Goal: Task Accomplishment & Management: Manage account settings

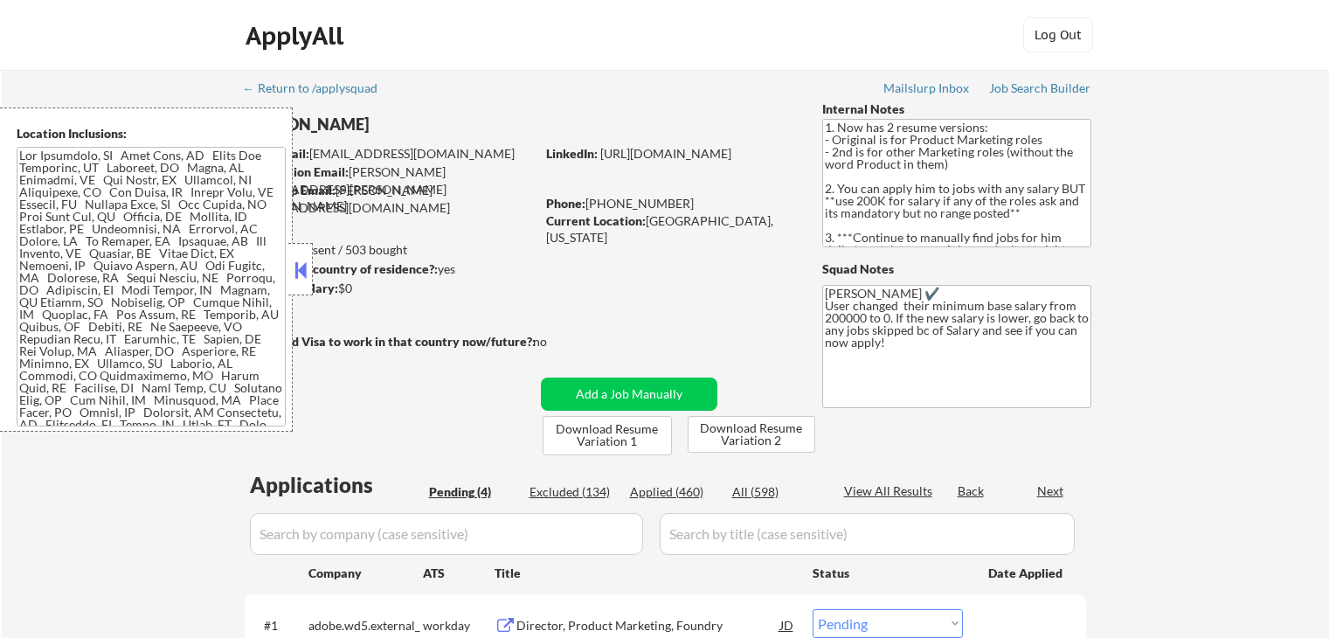
select select ""pending""
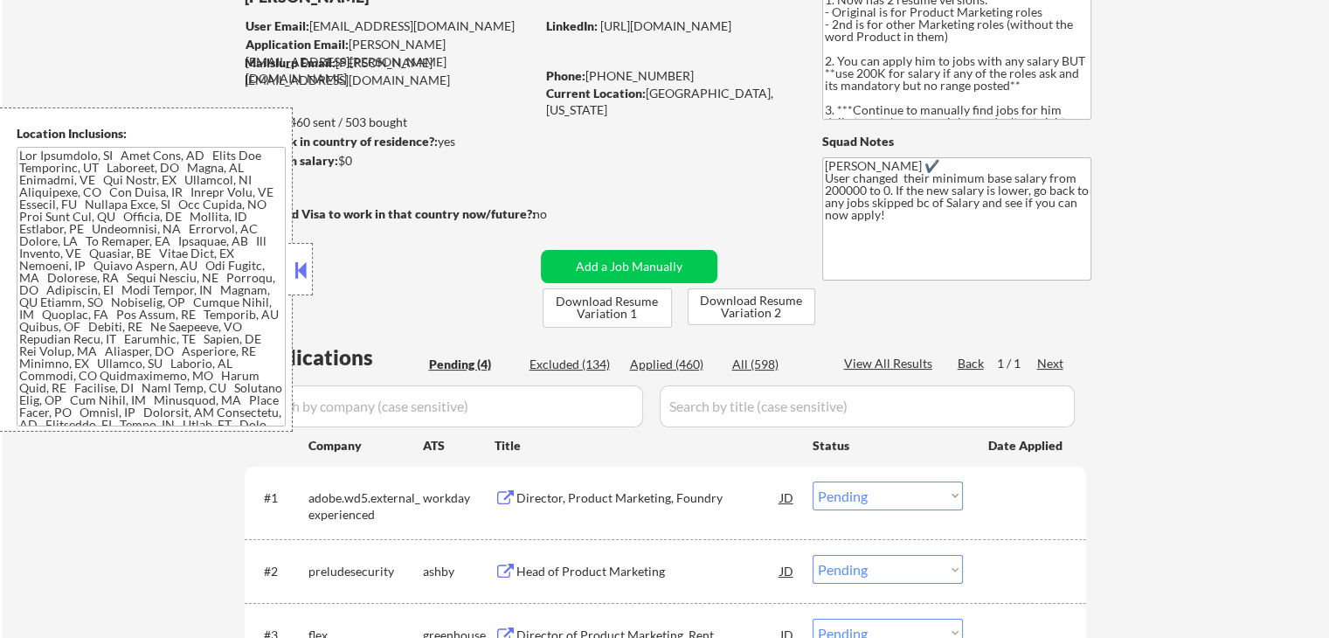
scroll to position [175, 0]
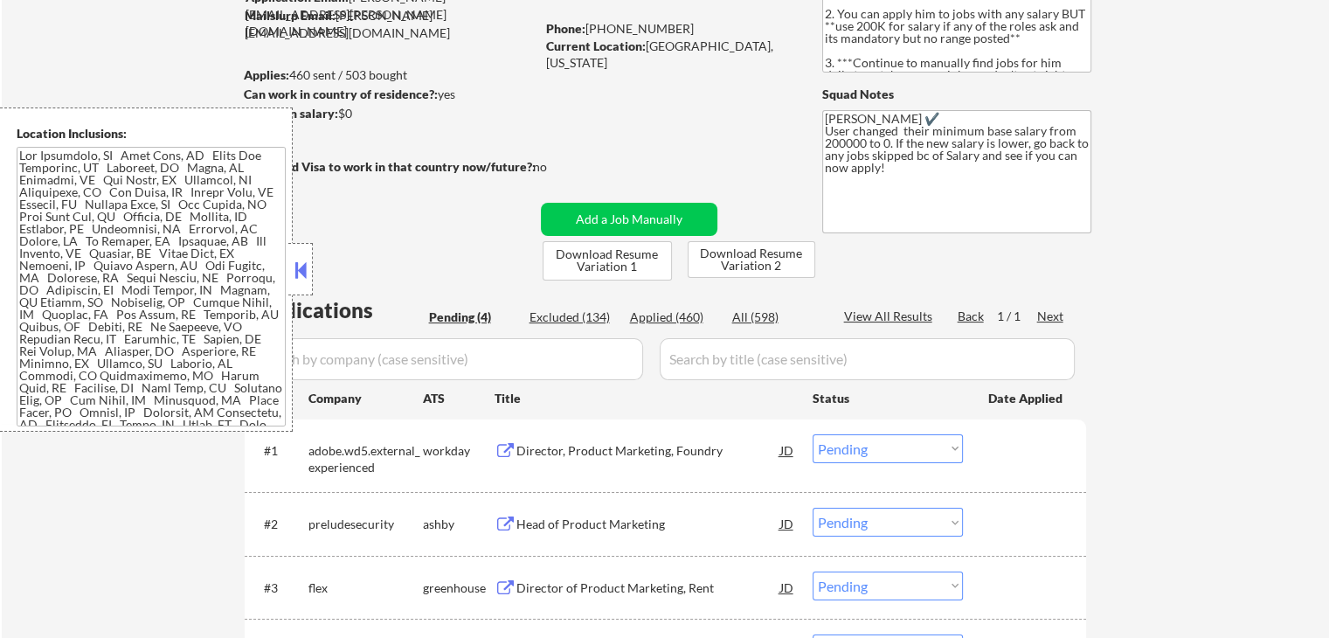
click at [294, 263] on button at bounding box center [300, 270] width 19 height 26
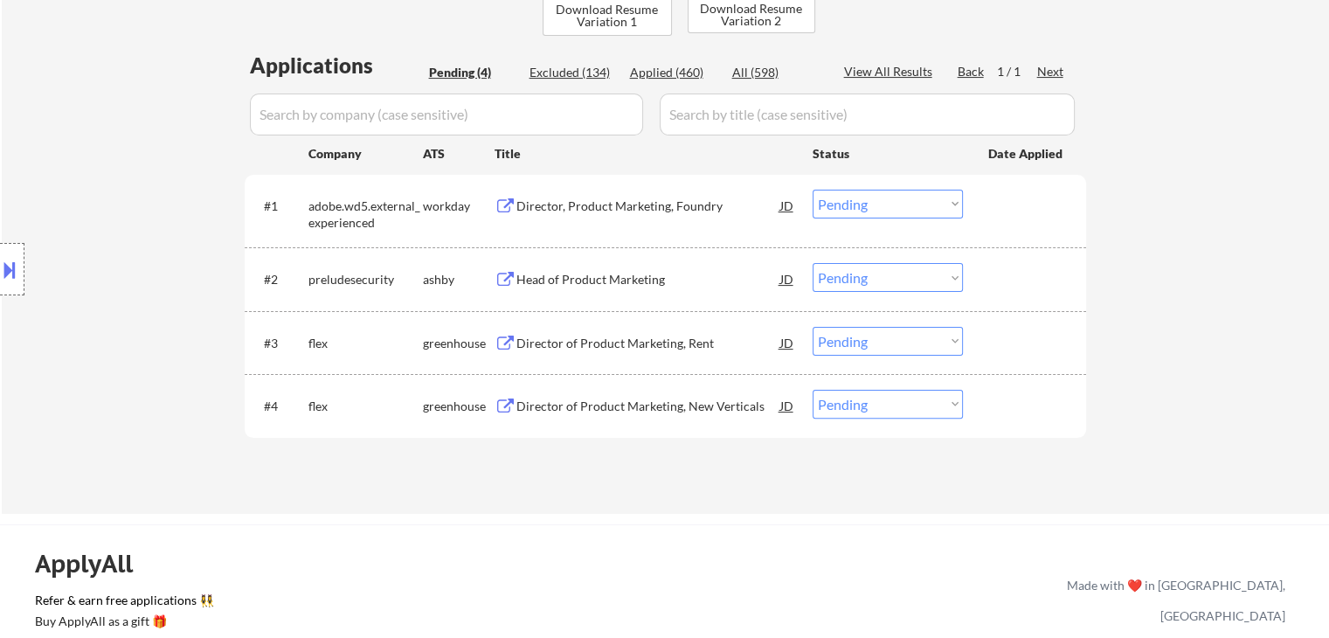
scroll to position [437, 0]
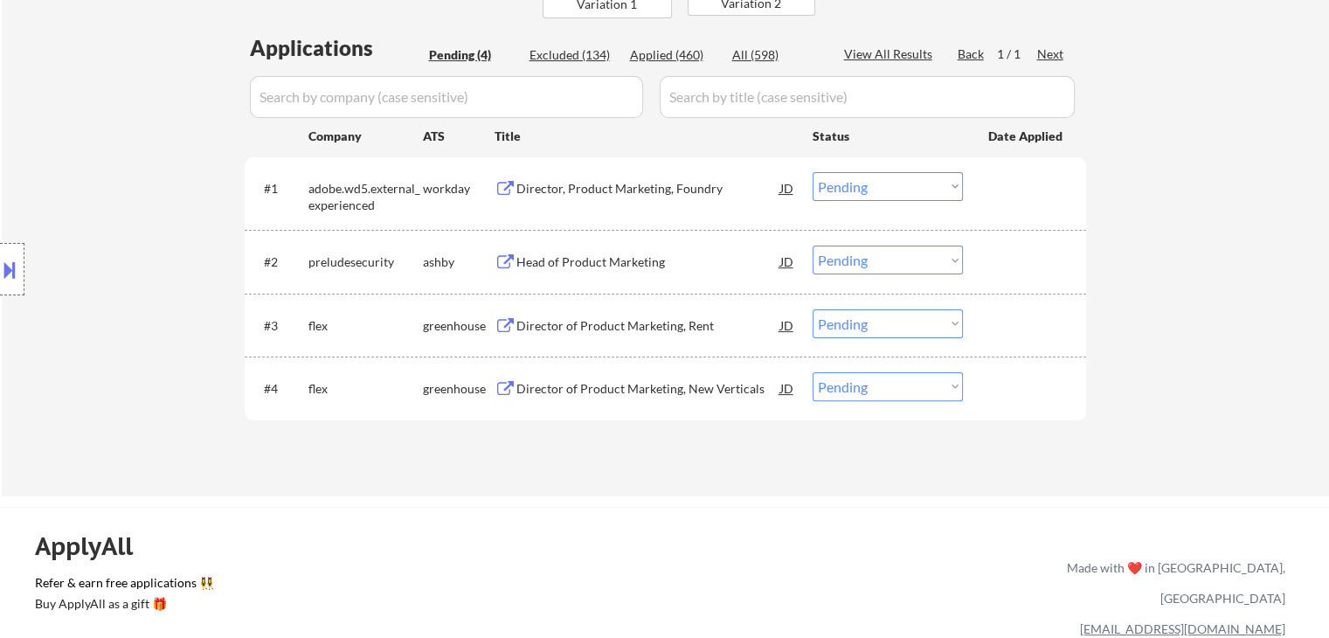
click at [589, 390] on div "Director of Product Marketing, New Verticals" at bounding box center [649, 388] width 264 height 17
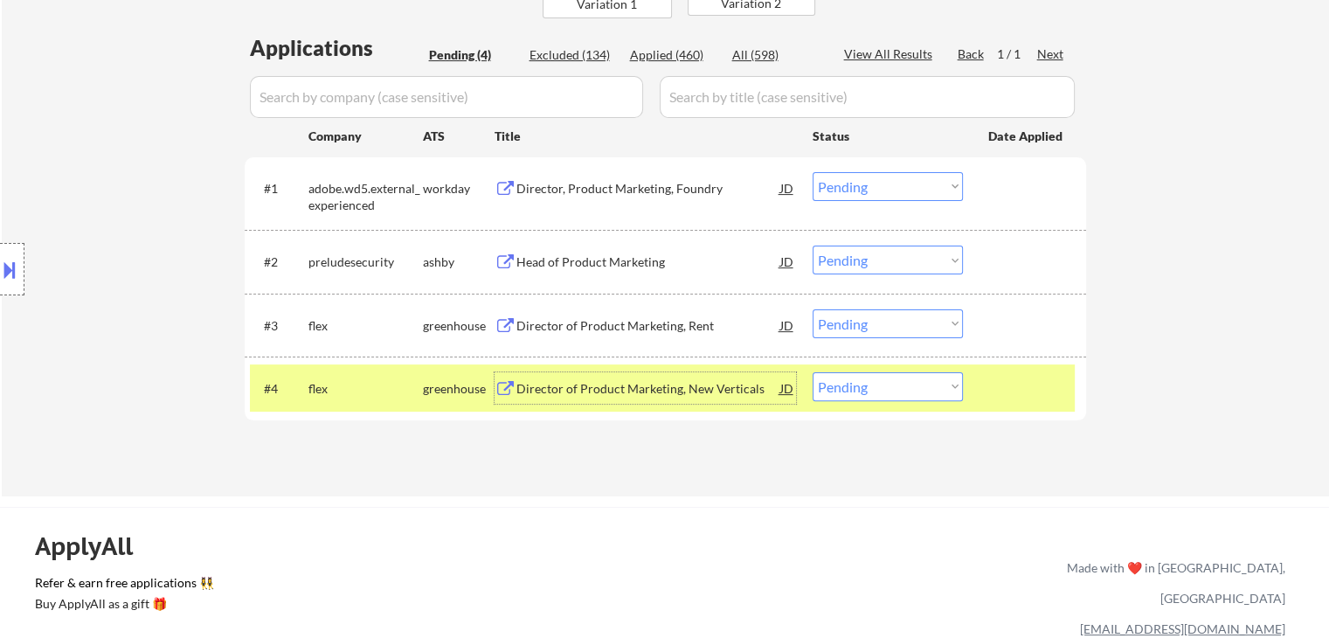
click at [4, 259] on button at bounding box center [9, 269] width 19 height 29
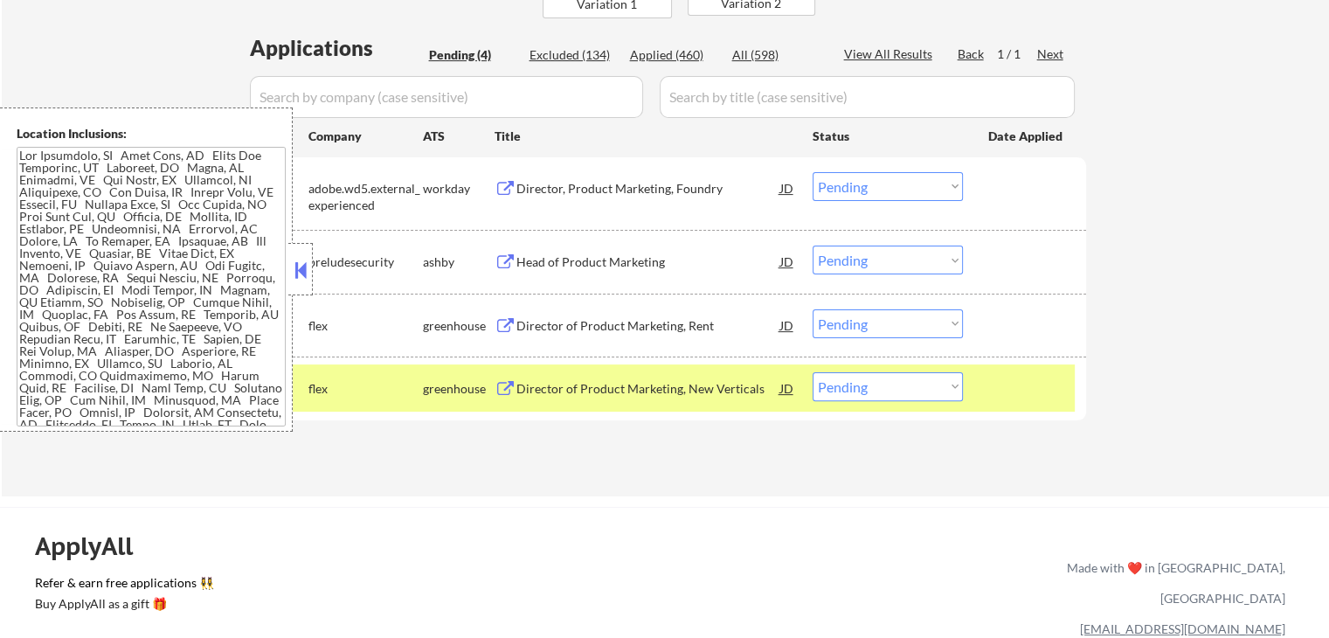
click at [297, 281] on button at bounding box center [300, 270] width 19 height 26
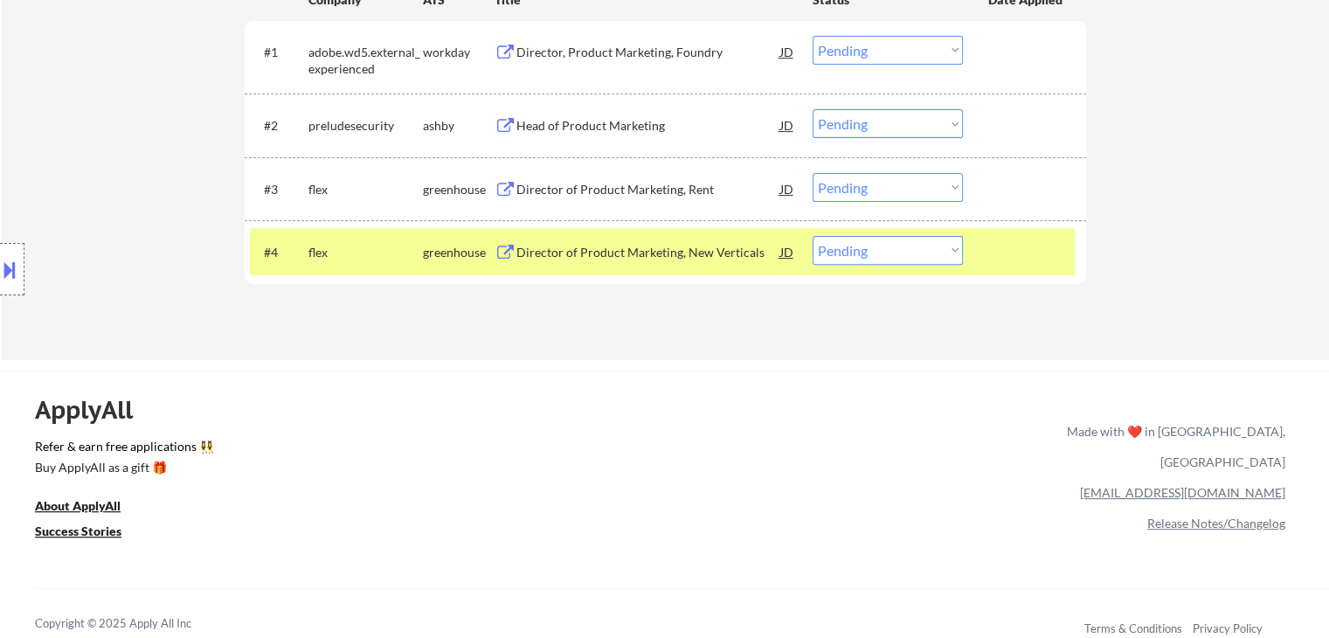
scroll to position [699, 0]
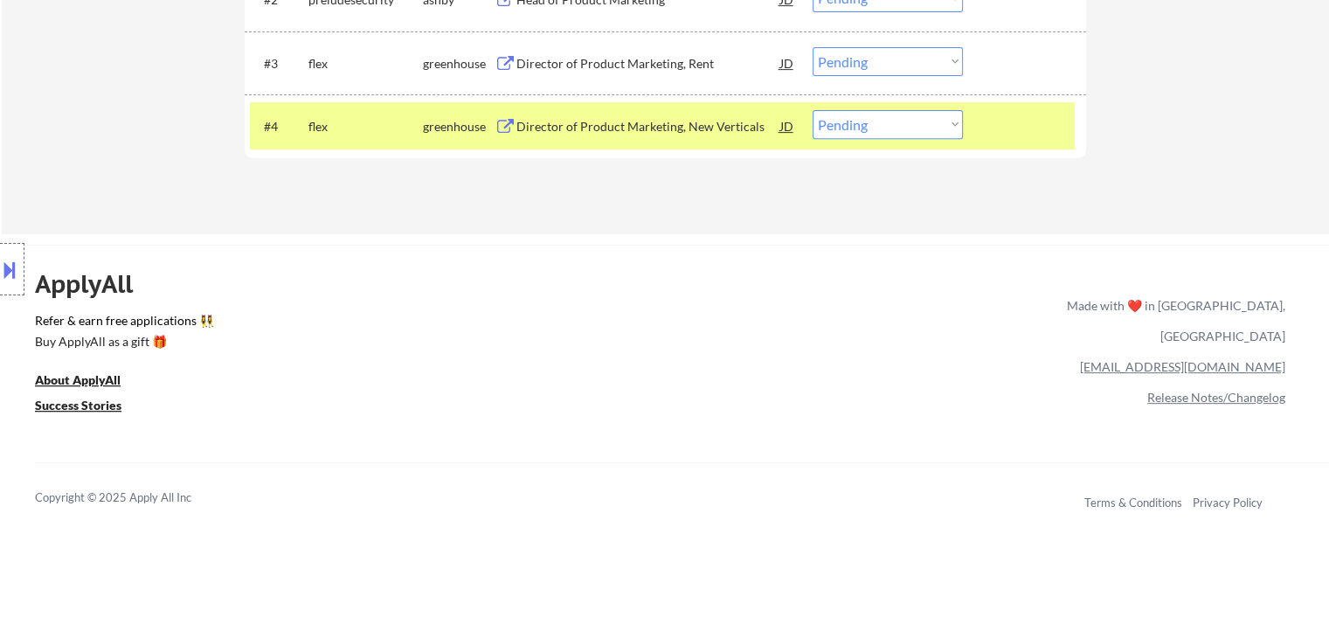
click at [882, 134] on select "Choose an option... Pending Applied Excluded (Questions) Excluded (Expired) Exc…" at bounding box center [888, 124] width 150 height 29
select select ""applied""
click at [813, 110] on select "Choose an option... Pending Applied Excluded (Questions) Excluded (Expired) Exc…" at bounding box center [888, 124] width 150 height 29
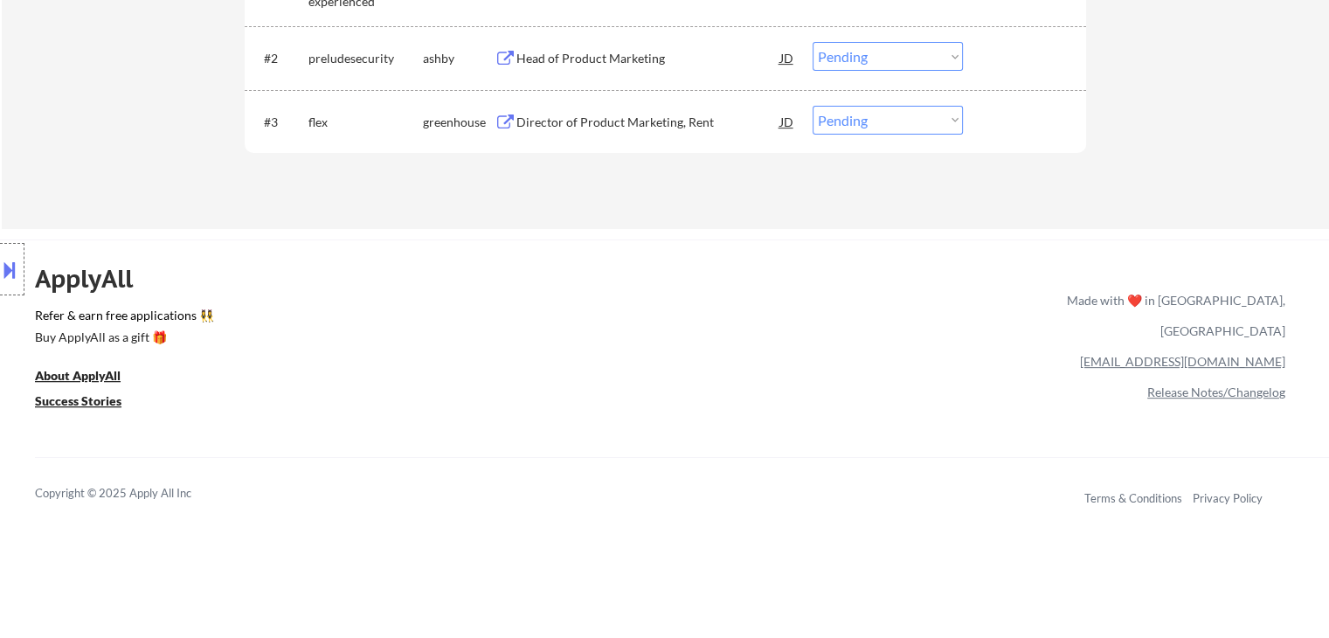
scroll to position [612, 0]
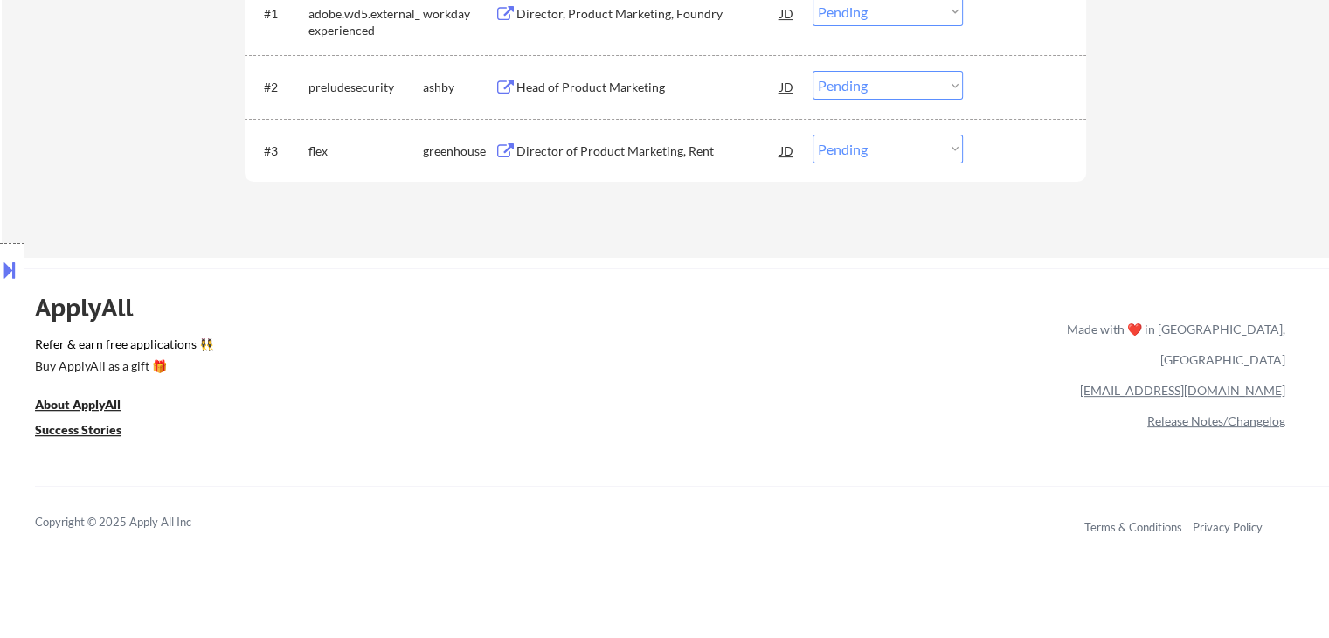
click at [593, 85] on div "Head of Product Marketing" at bounding box center [649, 87] width 264 height 17
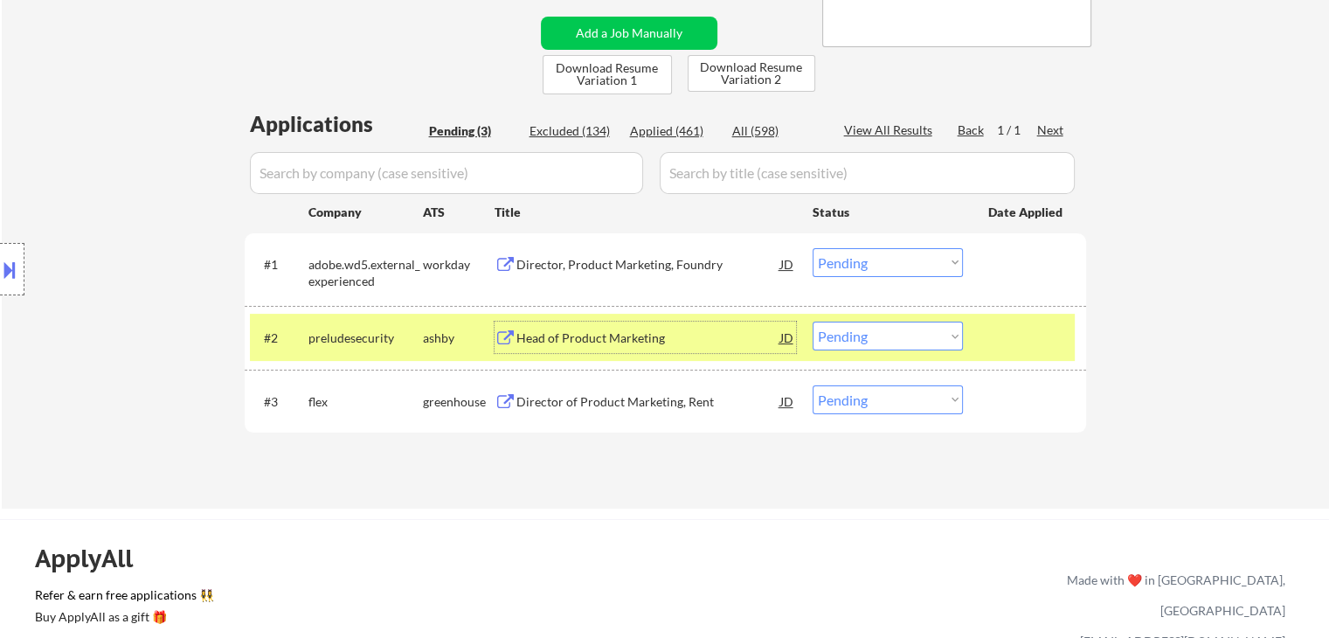
scroll to position [350, 0]
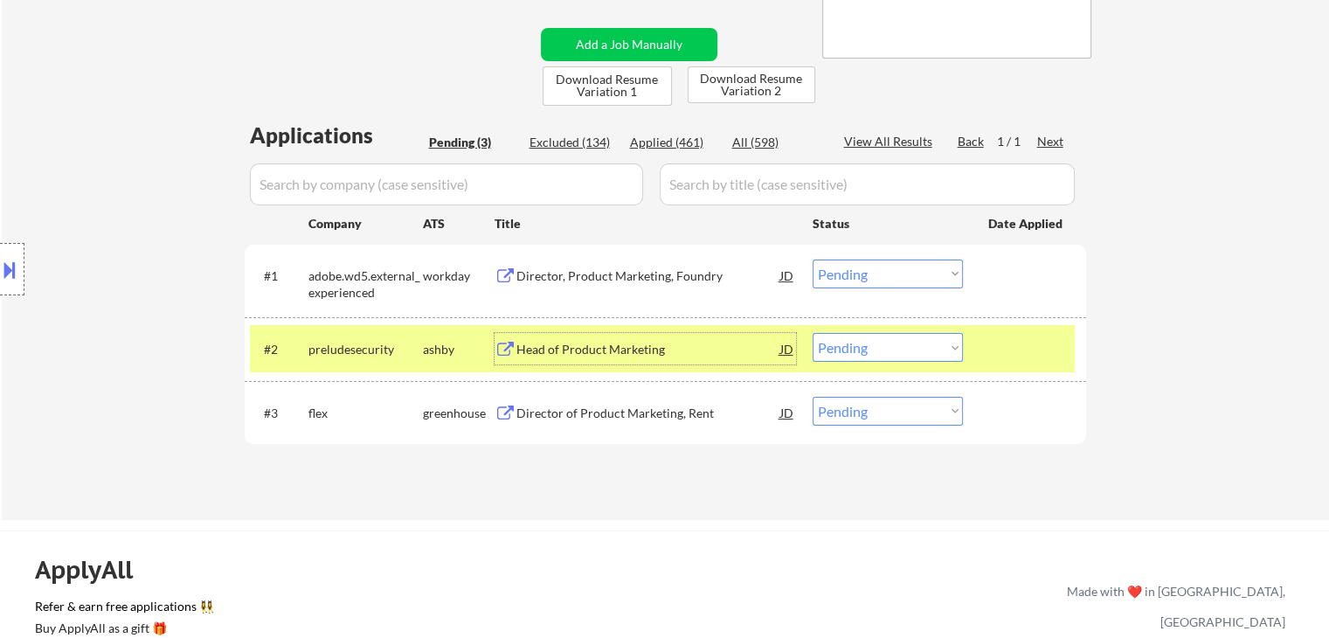
click at [877, 351] on select "Choose an option... Pending Applied Excluded (Questions) Excluded (Expired) Exc…" at bounding box center [888, 347] width 150 height 29
click at [813, 333] on select "Choose an option... Pending Applied Excluded (Questions) Excluded (Expired) Exc…" at bounding box center [888, 347] width 150 height 29
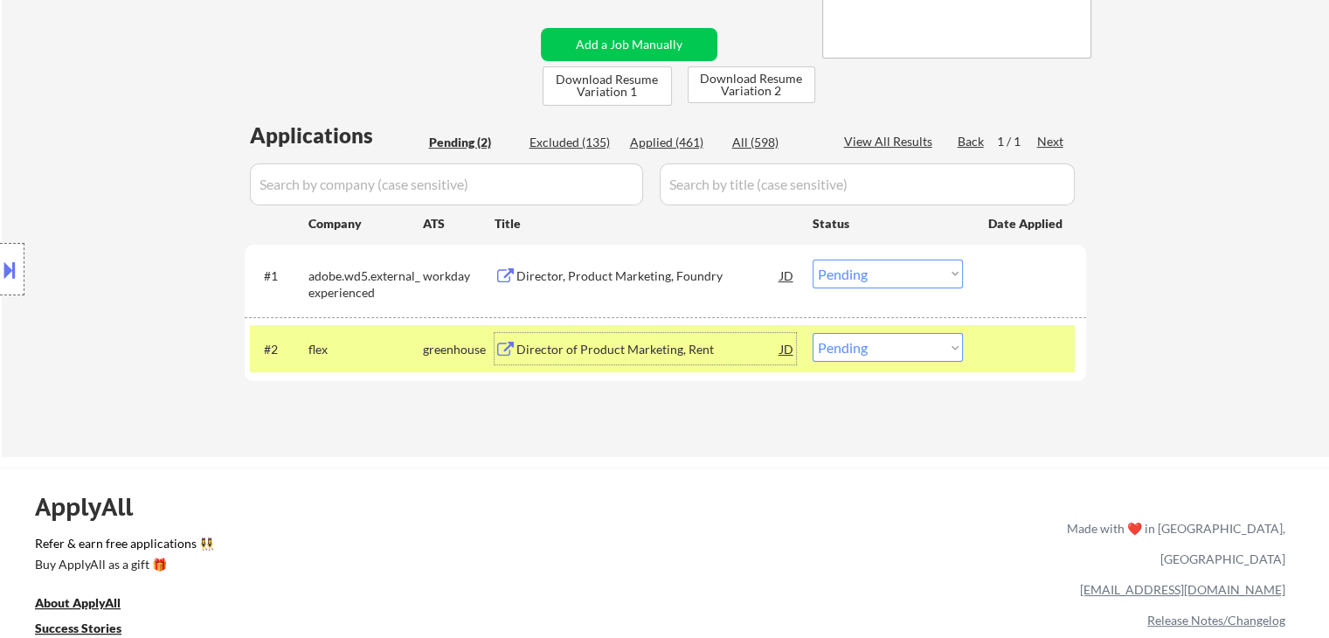
click at [540, 350] on div "Director of Product Marketing, Rent" at bounding box center [649, 349] width 264 height 17
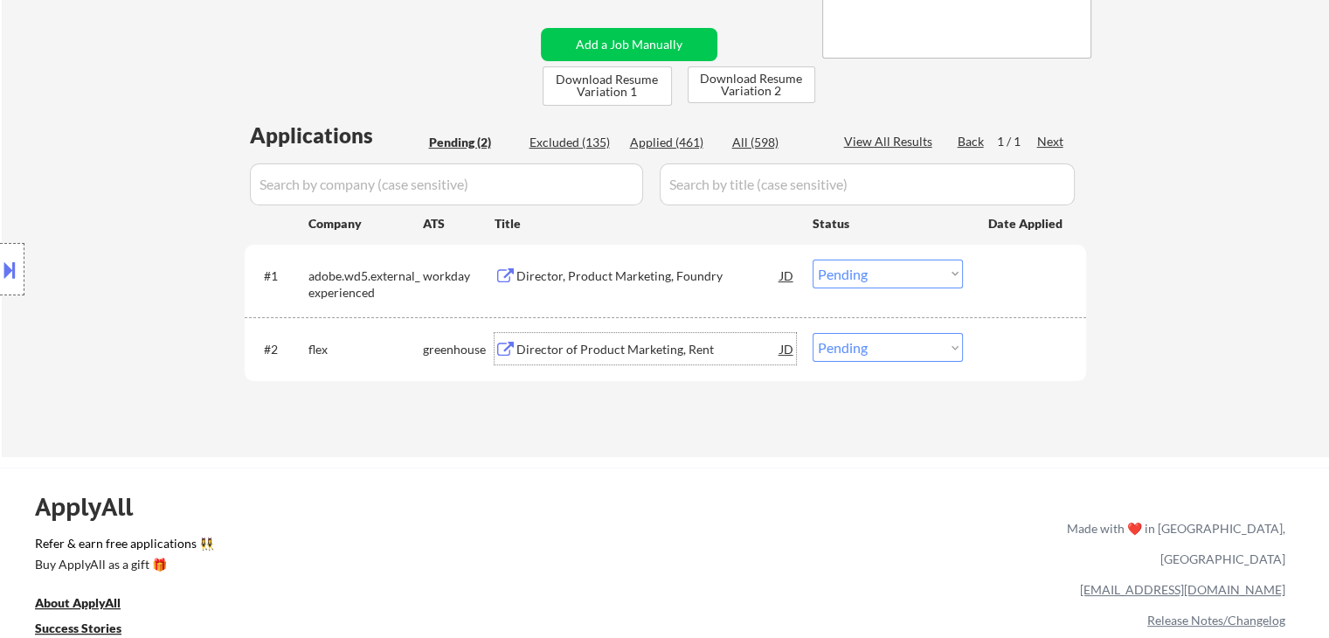
click at [874, 356] on select "Choose an option... Pending Applied Excluded (Questions) Excluded (Expired) Exc…" at bounding box center [888, 347] width 150 height 29
click at [813, 333] on select "Choose an option... Pending Applied Excluded (Questions) Excluded (Expired) Exc…" at bounding box center [888, 347] width 150 height 29
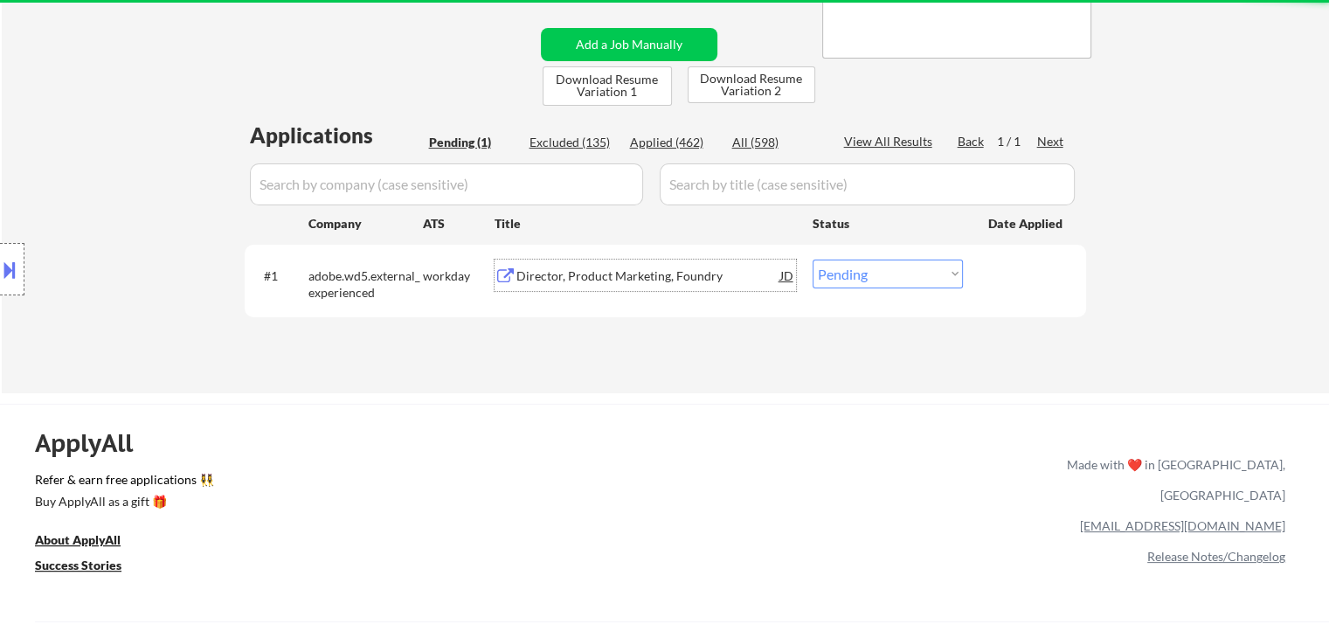
click at [547, 279] on div "Director, Product Marketing, Foundry" at bounding box center [649, 275] width 264 height 17
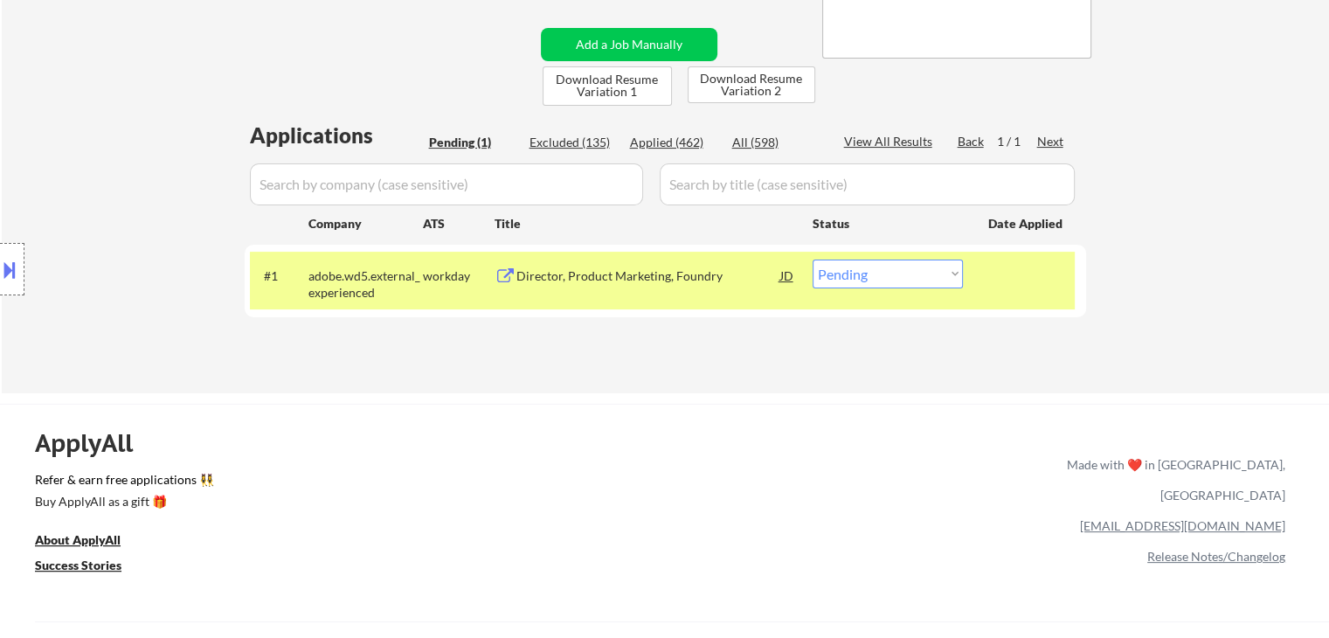
click at [10, 277] on button at bounding box center [9, 269] width 19 height 29
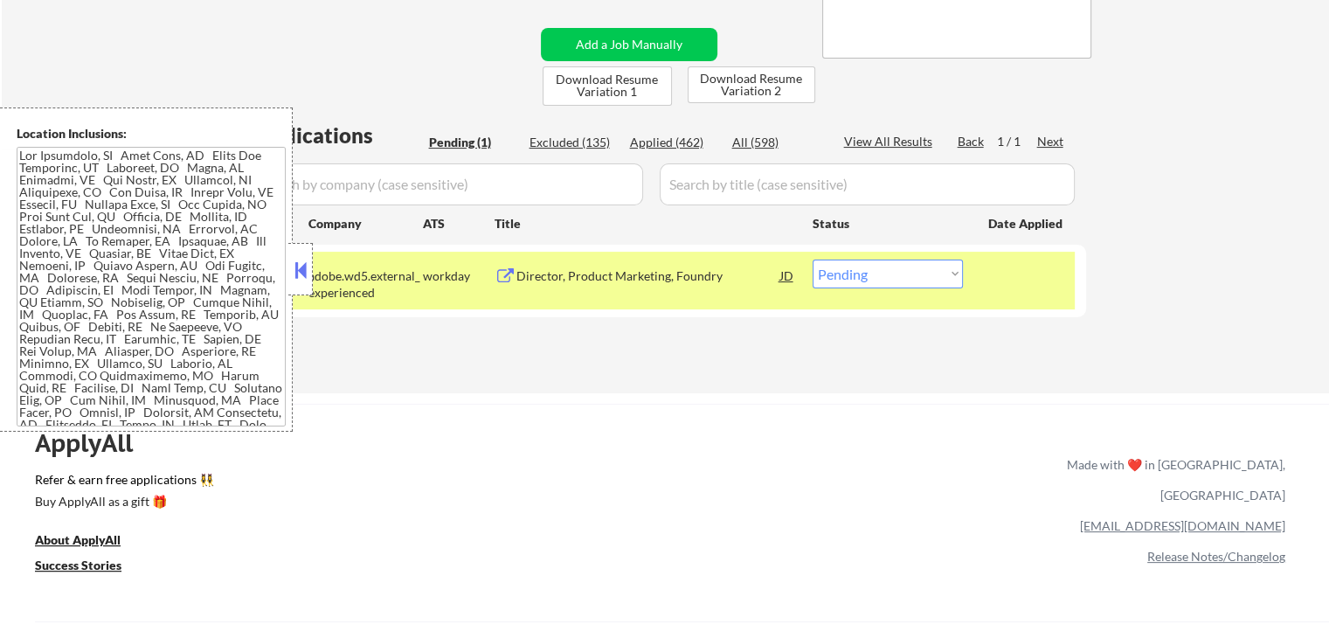
scroll to position [129, 0]
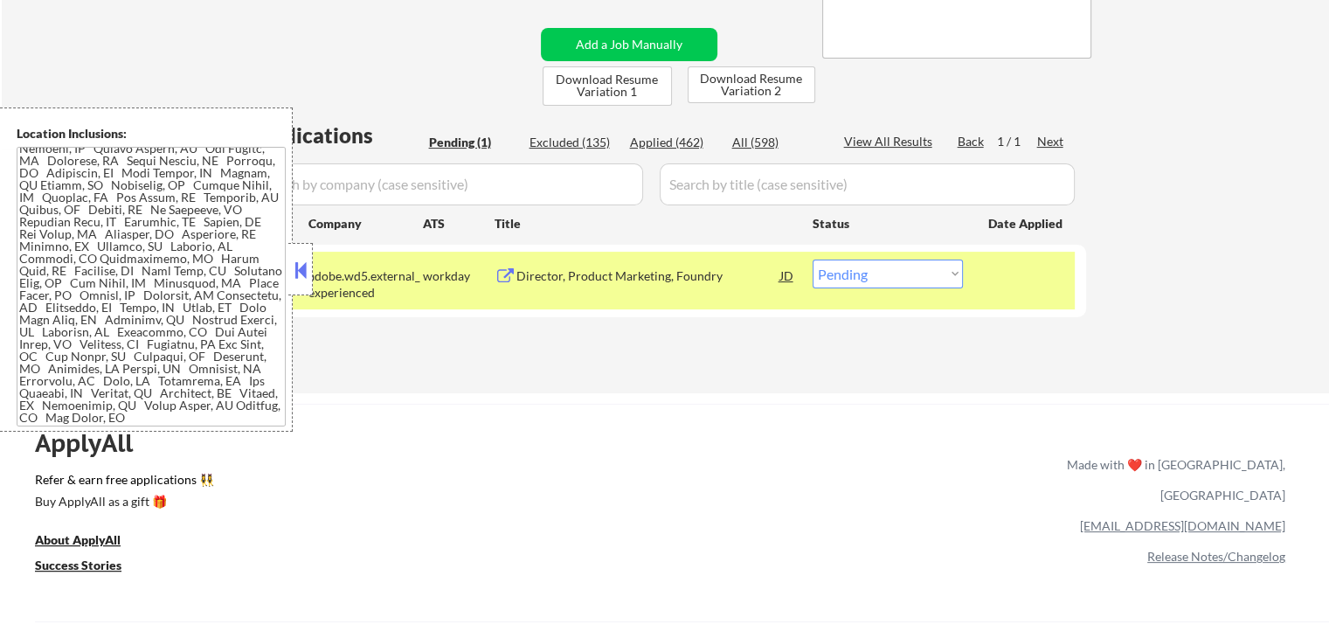
select select ""pending""
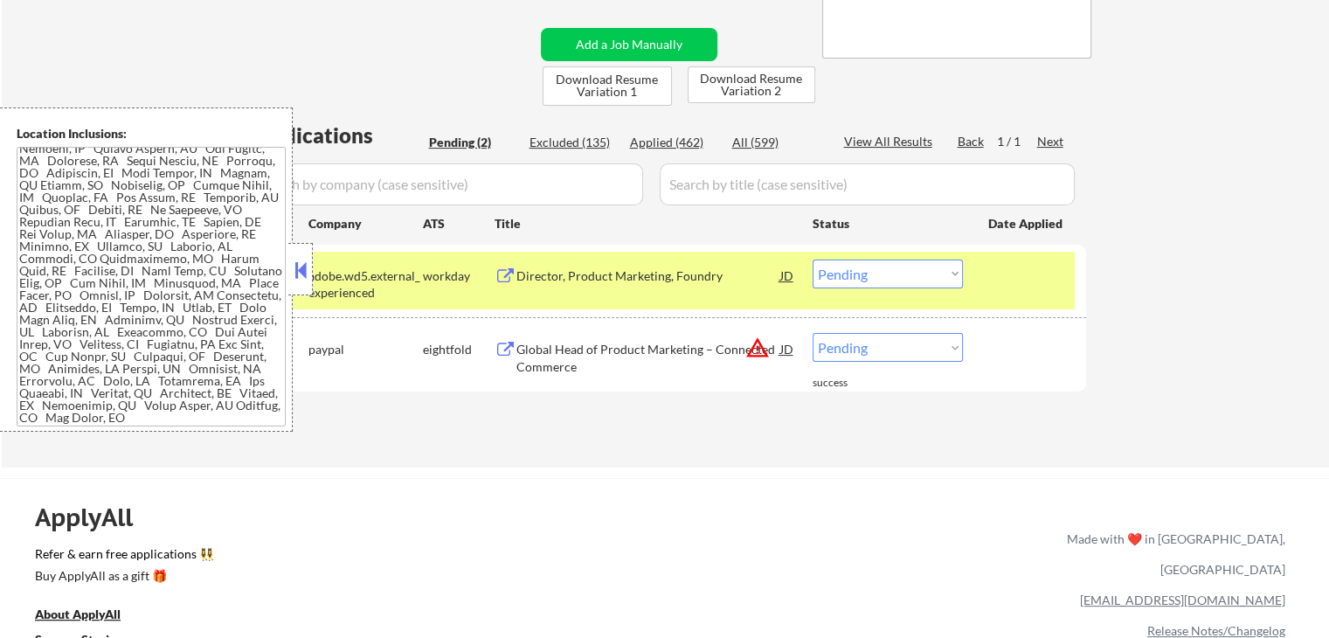
click at [305, 270] on button at bounding box center [300, 270] width 19 height 26
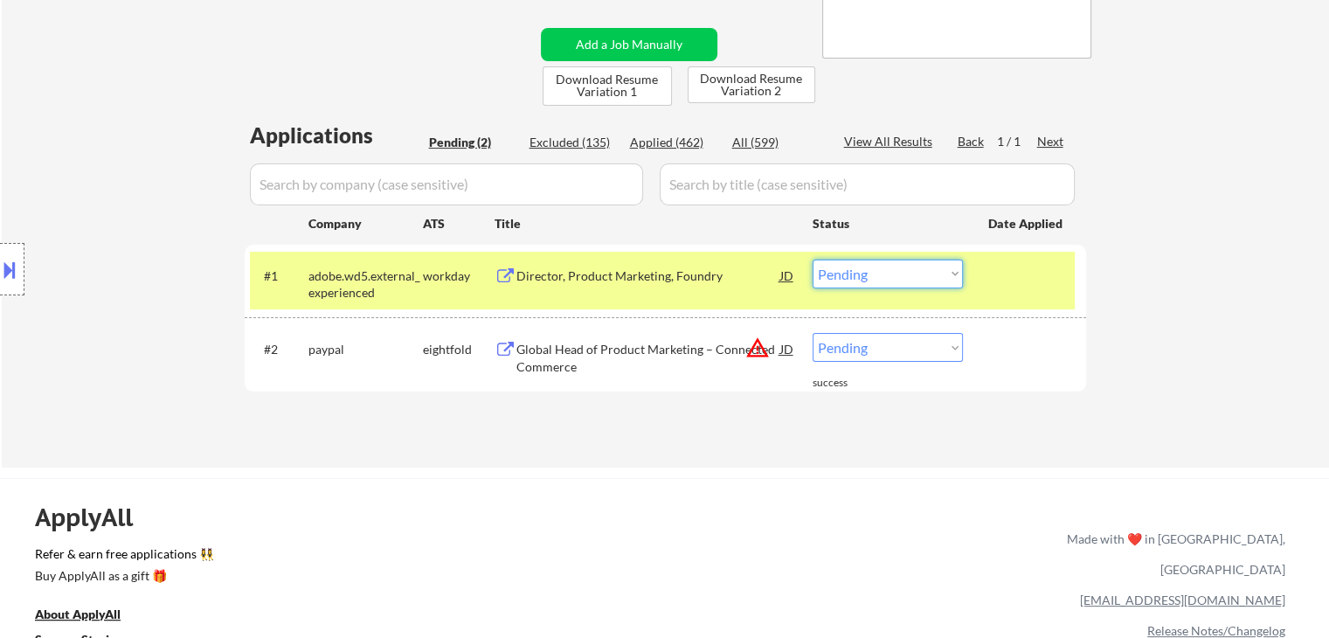
click at [883, 278] on select "Choose an option... Pending Applied Excluded (Questions) Excluded (Expired) Exc…" at bounding box center [888, 274] width 150 height 29
click at [813, 260] on select "Choose an option... Pending Applied Excluded (Questions) Excluded (Expired) Exc…" at bounding box center [888, 274] width 150 height 29
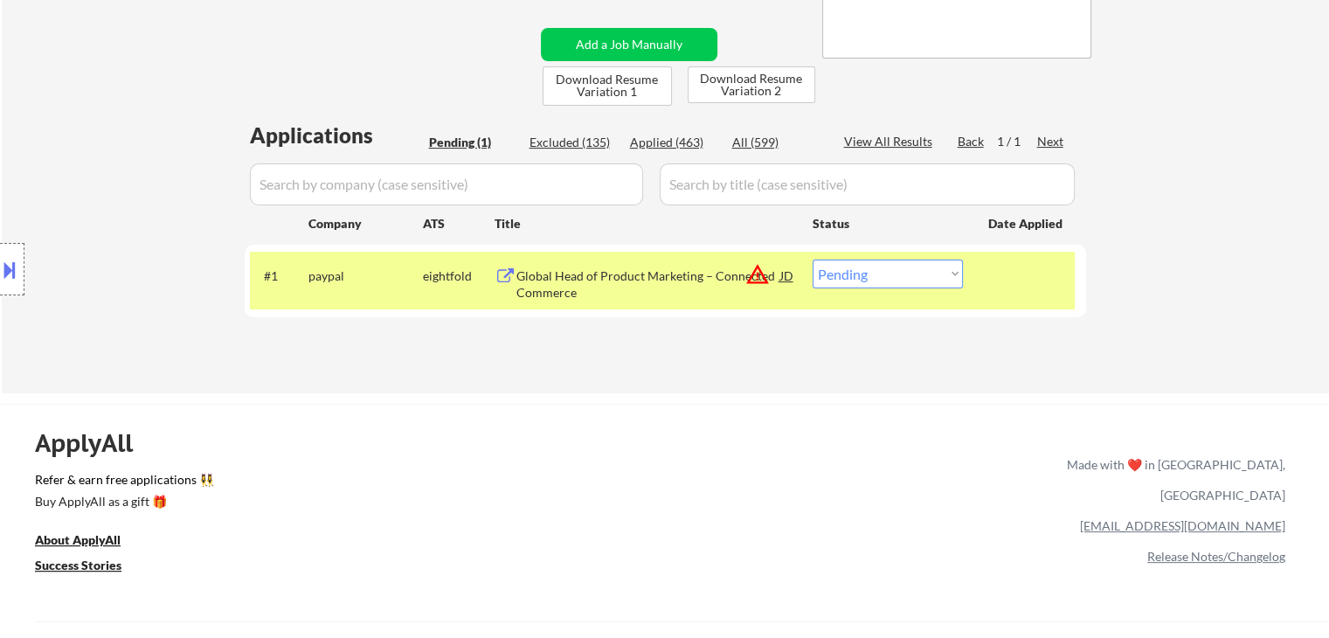
click at [645, 277] on div "Global Head of Product Marketing – Connected Commerce" at bounding box center [649, 284] width 264 height 34
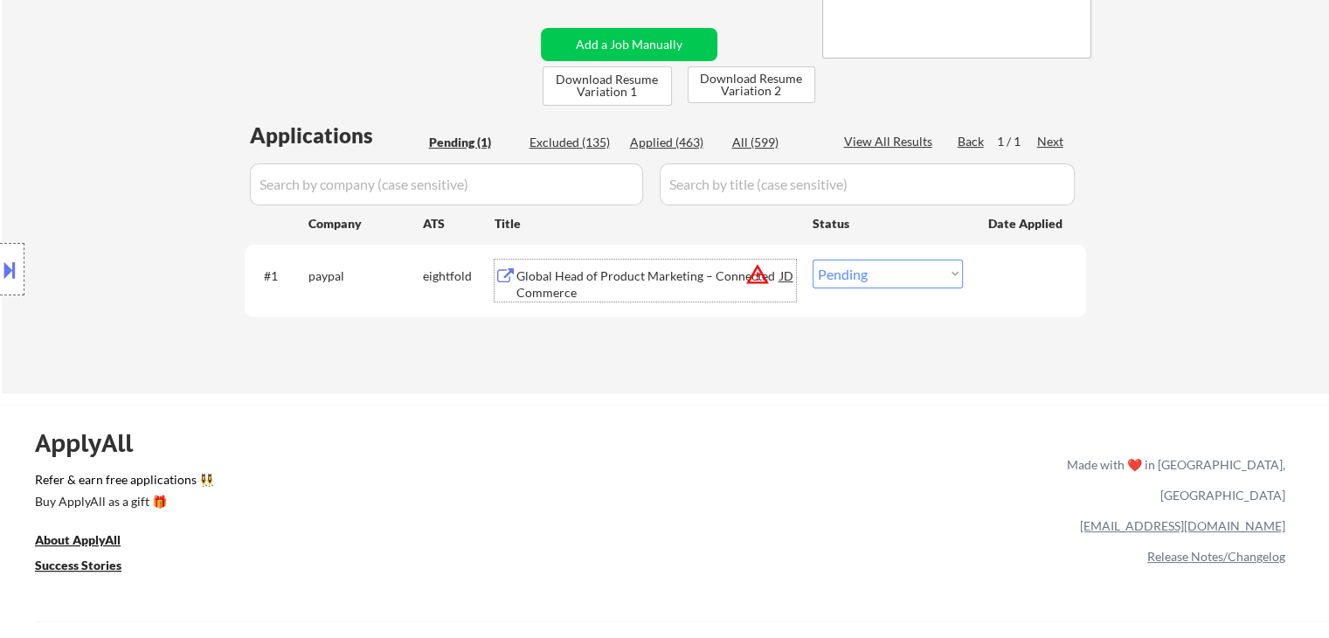
click at [0, 277] on button at bounding box center [9, 269] width 19 height 29
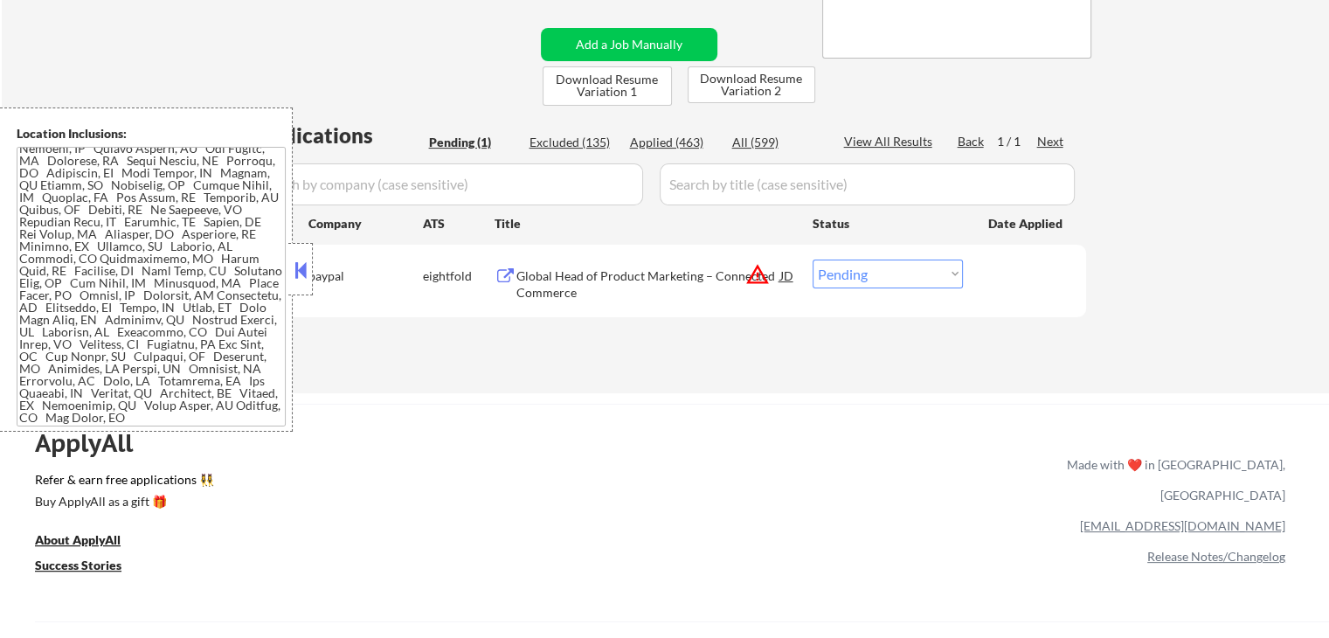
click at [292, 272] on button at bounding box center [300, 270] width 19 height 26
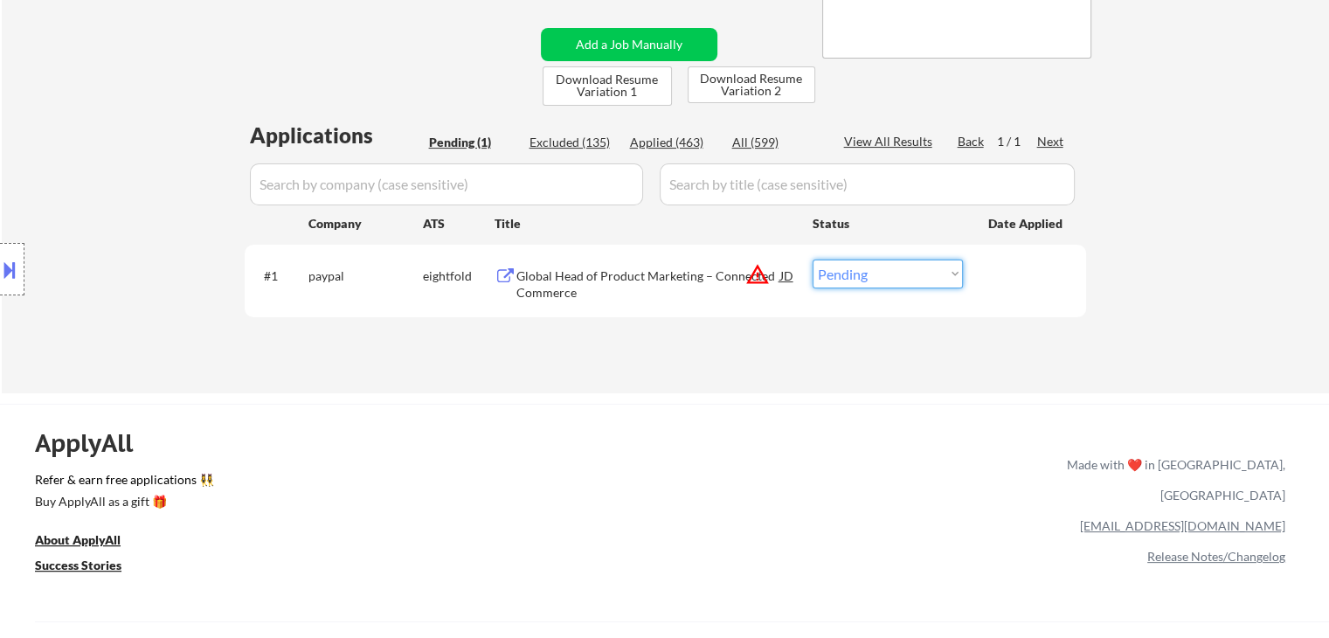
click at [871, 277] on select "Choose an option... Pending Applied Excluded (Questions) Excluded (Expired) Exc…" at bounding box center [888, 274] width 150 height 29
select select ""applied""
click at [813, 260] on select "Choose an option... Pending Applied Excluded (Questions) Excluded (Expired) Exc…" at bounding box center [888, 274] width 150 height 29
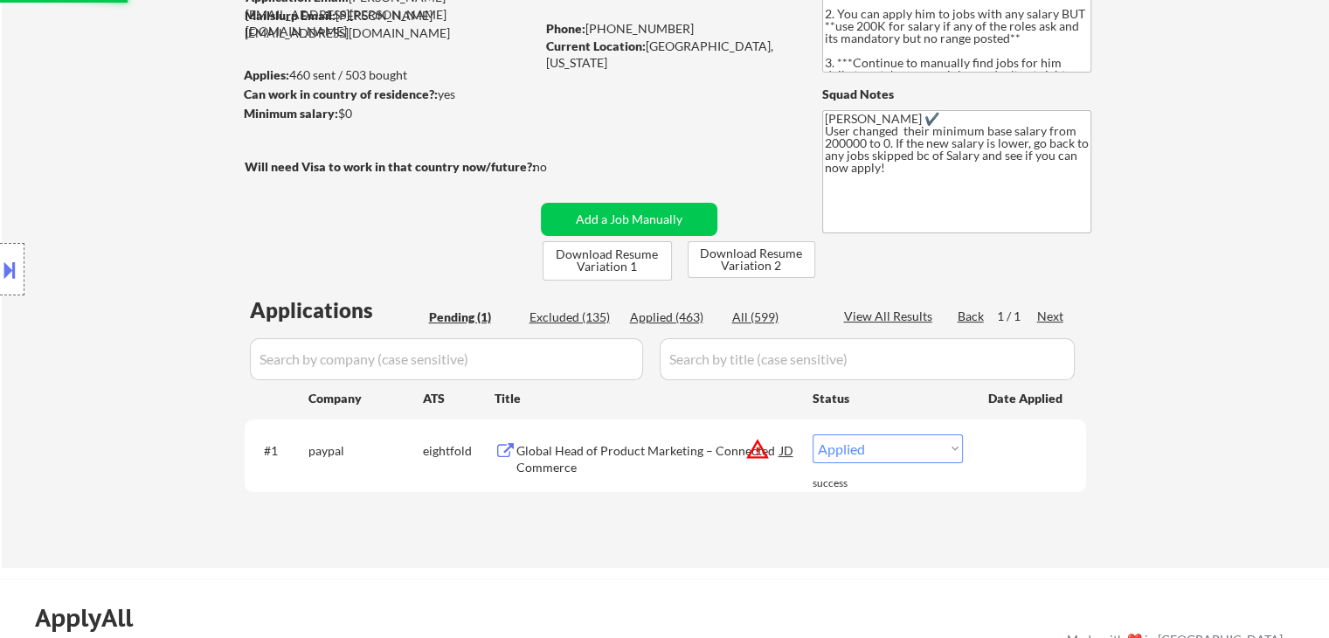
select select ""applied""
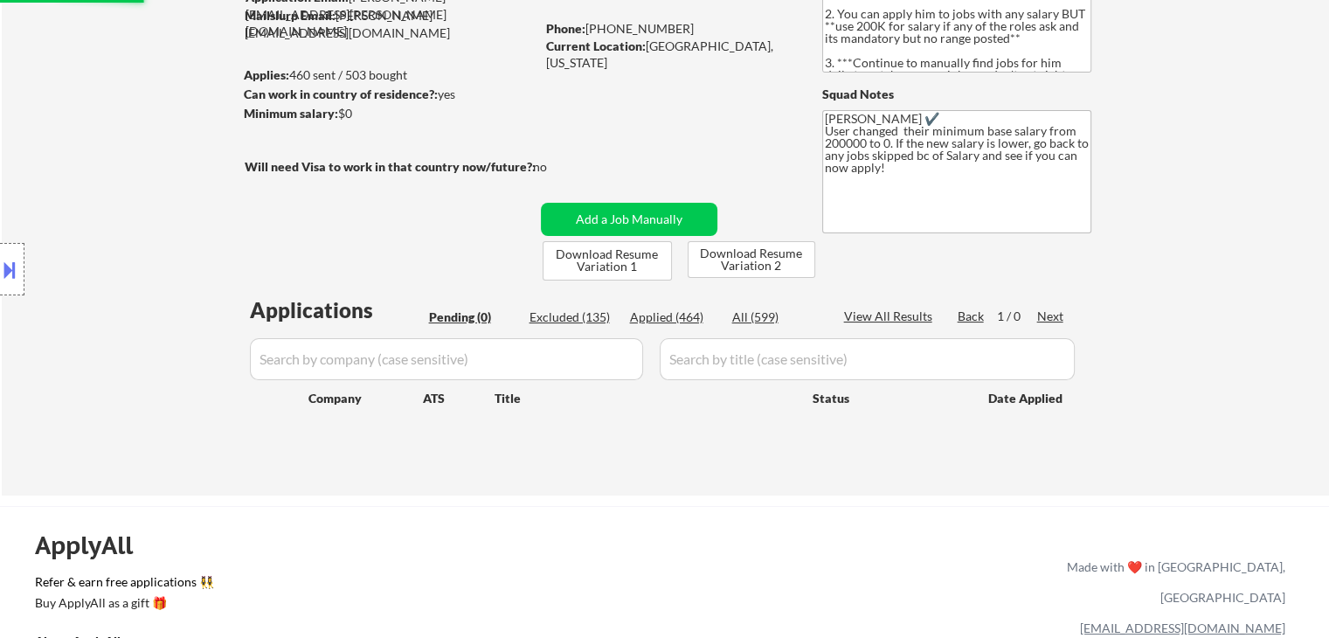
click at [657, 319] on div "Applied (464)" at bounding box center [673, 317] width 87 height 17
select select ""applied""
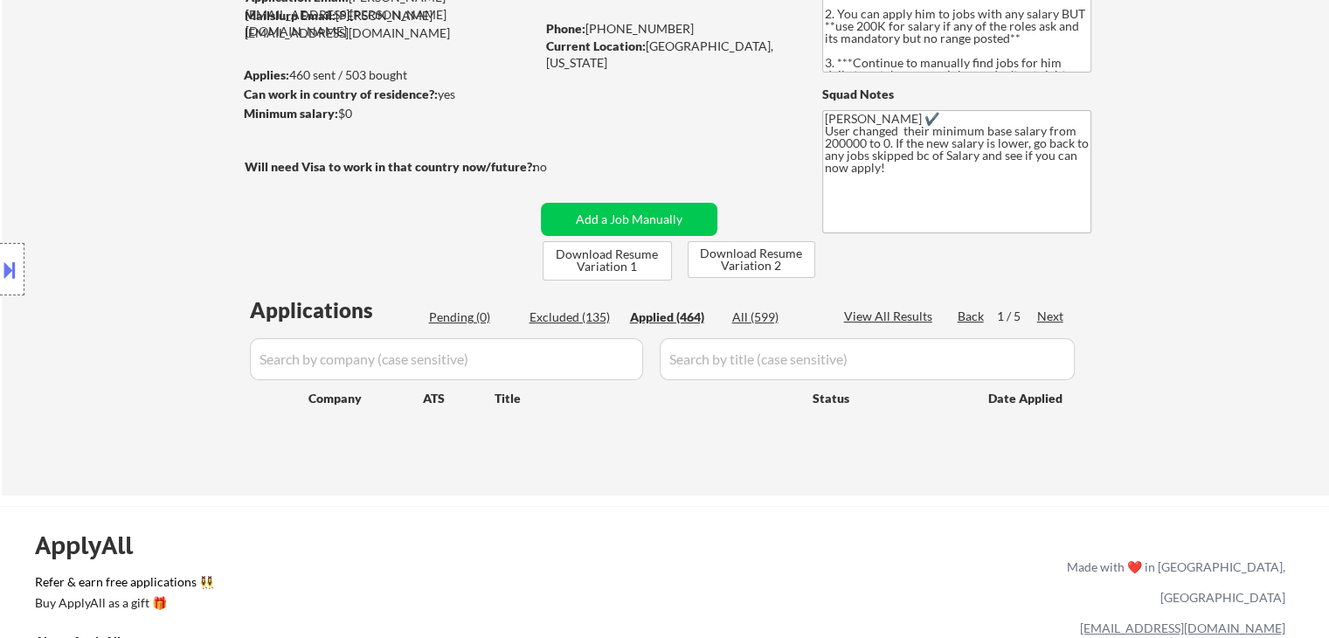
select select ""applied""
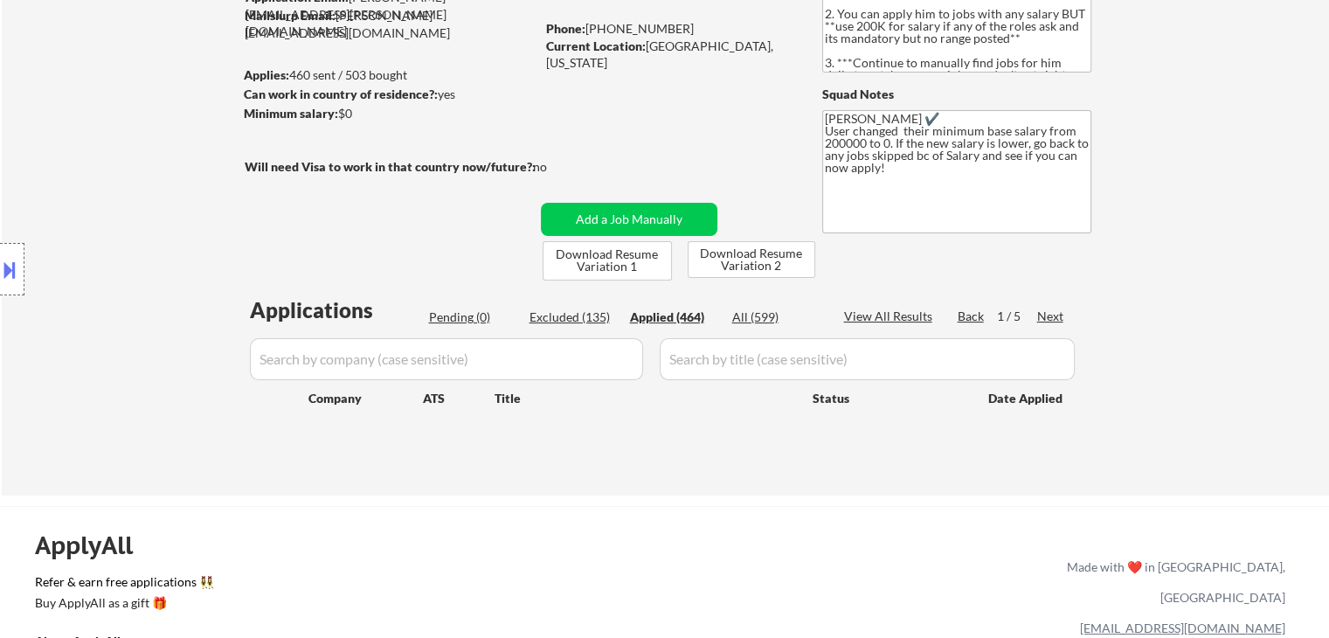
select select ""applied""
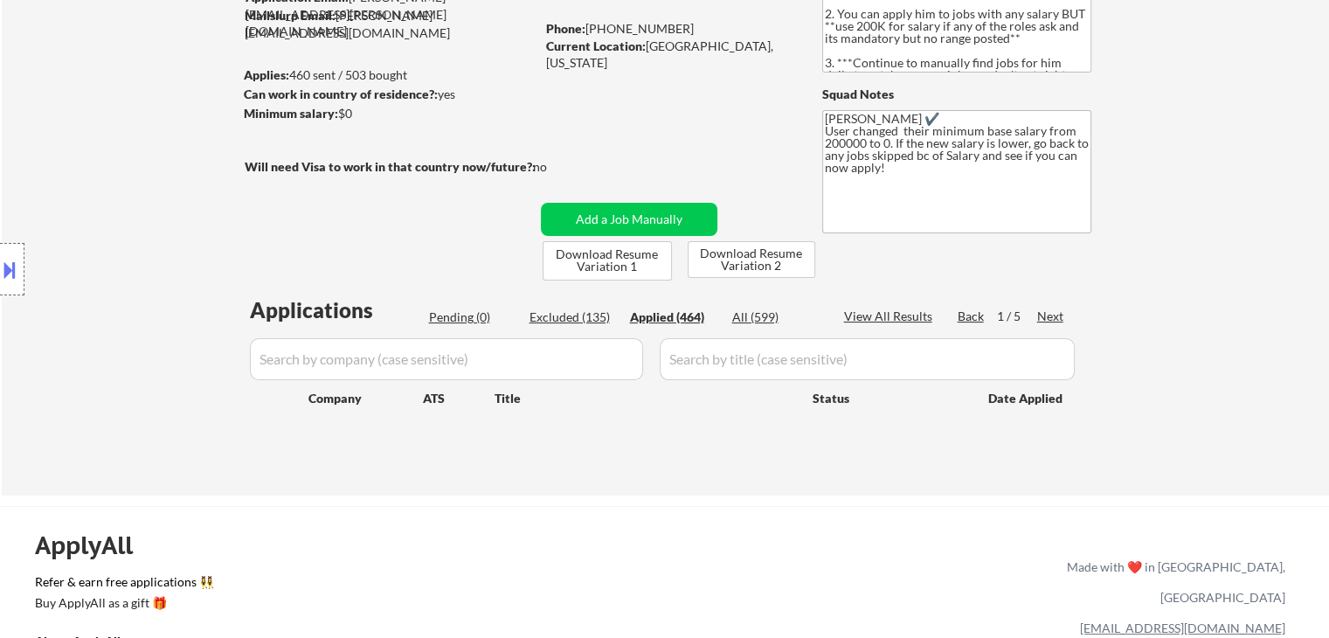
select select ""applied""
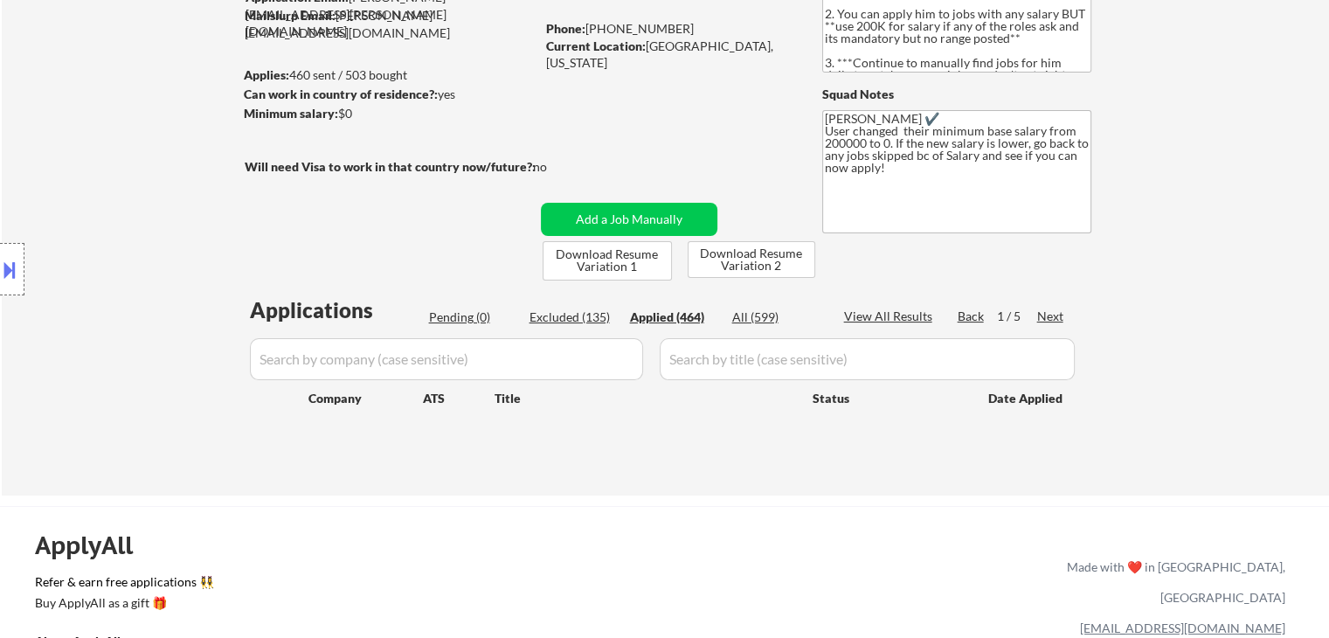
select select ""applied""
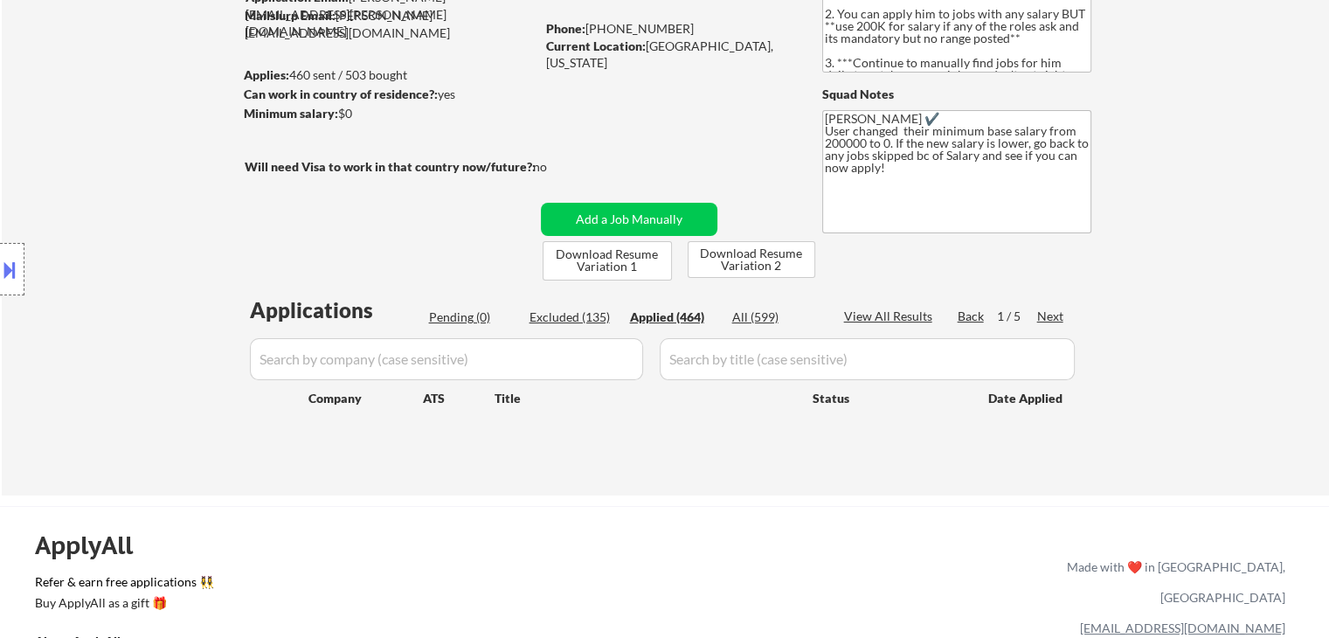
select select ""applied""
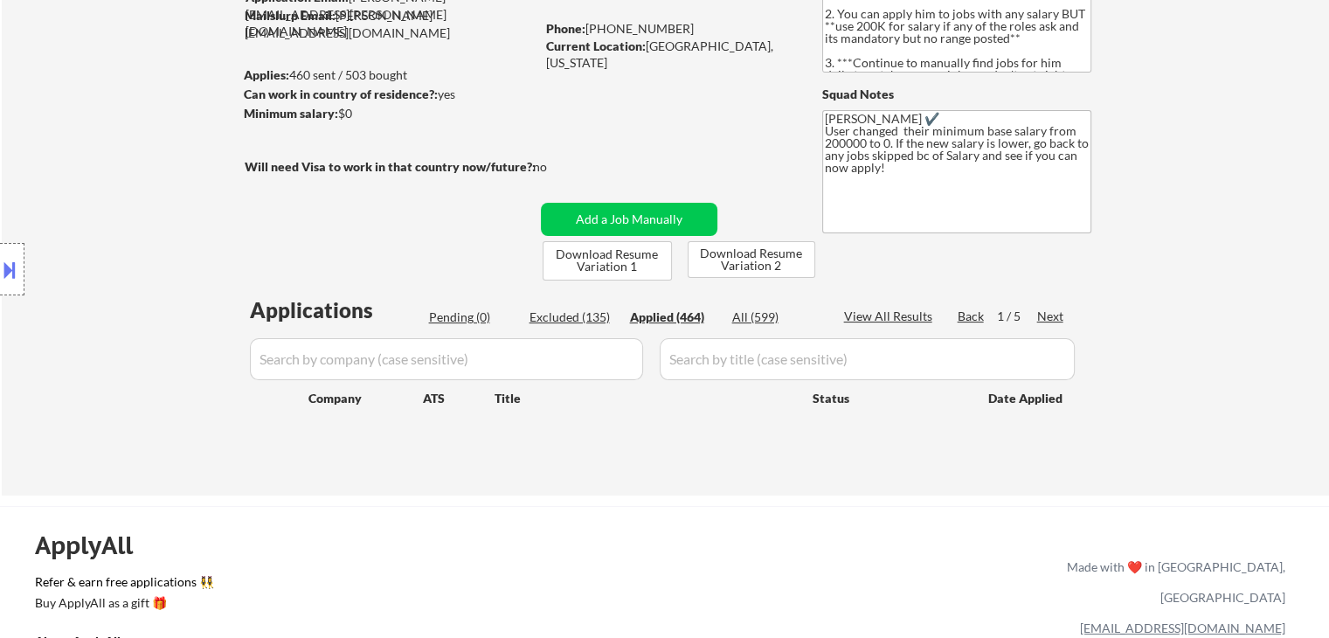
select select ""applied""
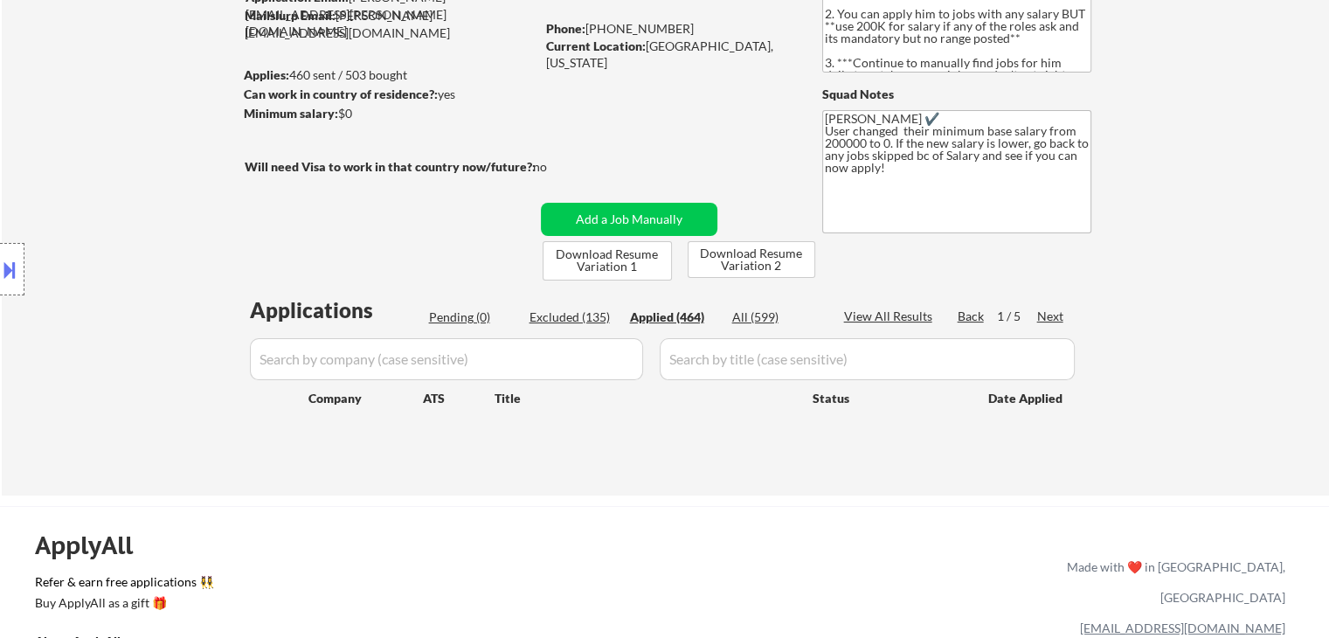
select select ""applied""
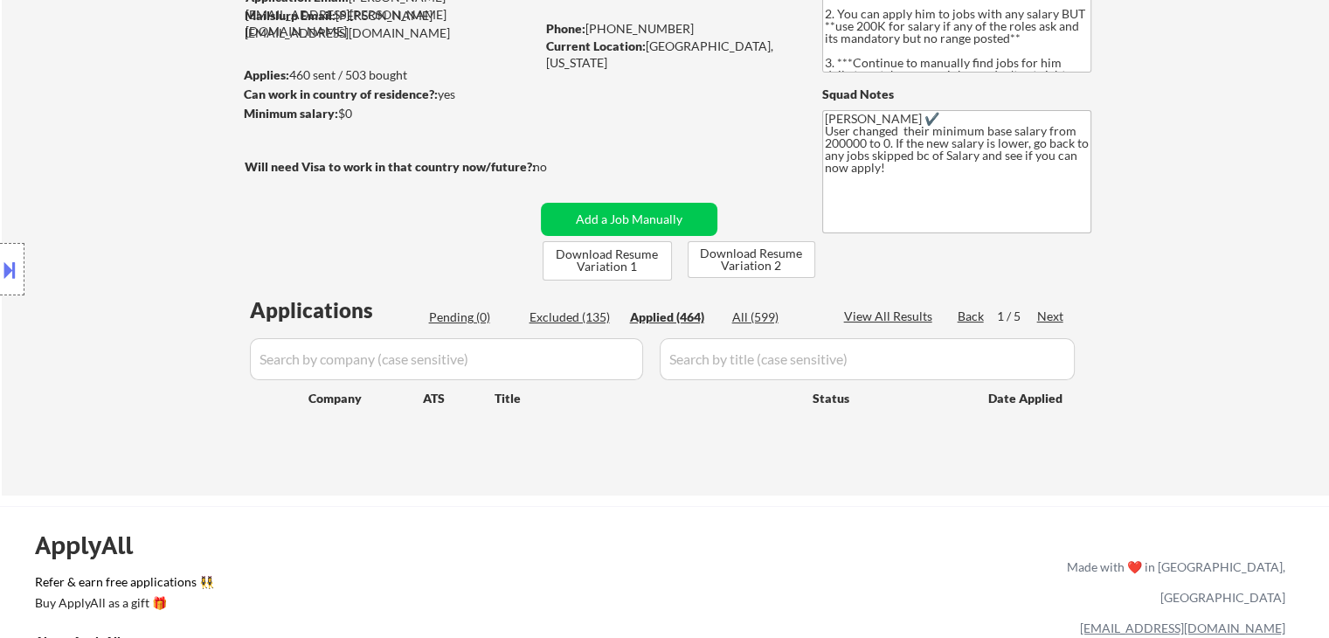
select select ""applied""
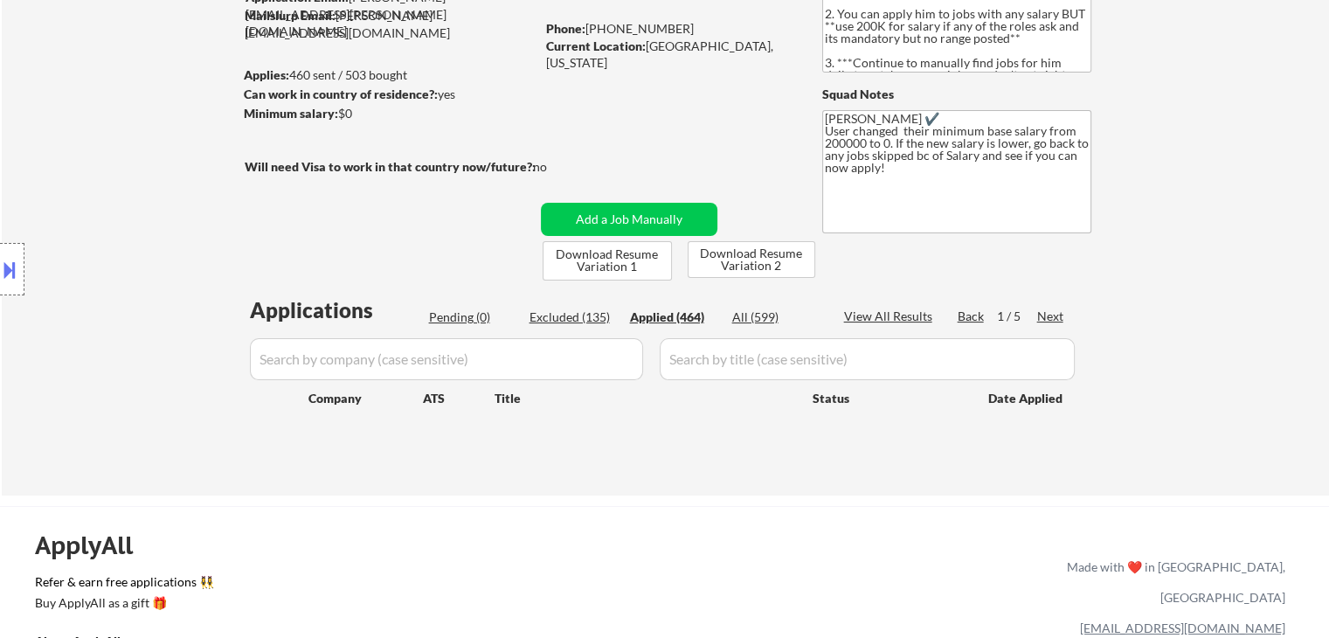
select select ""applied""
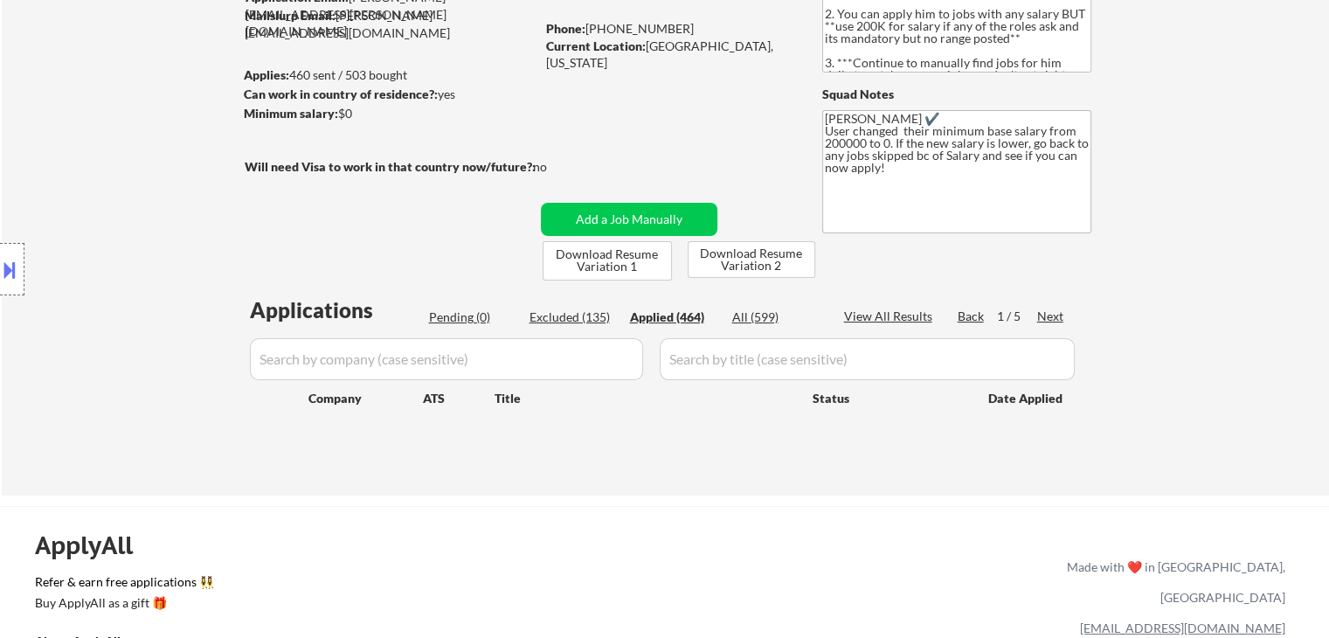
select select ""applied""
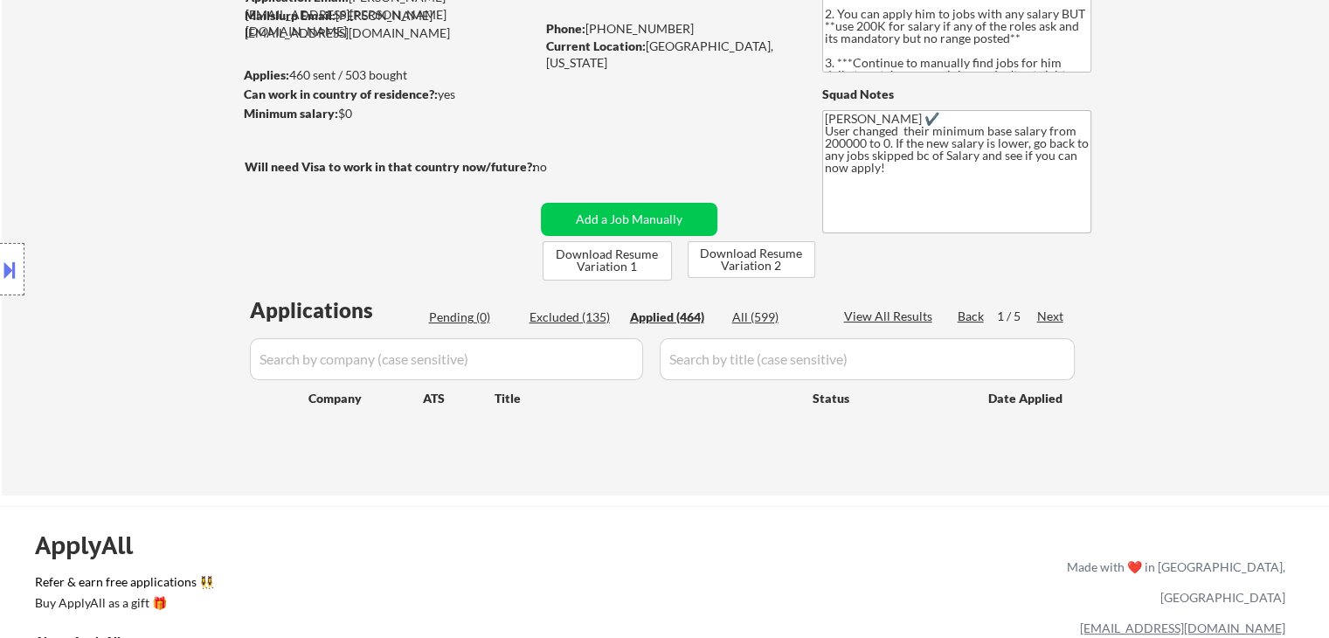
select select ""applied""
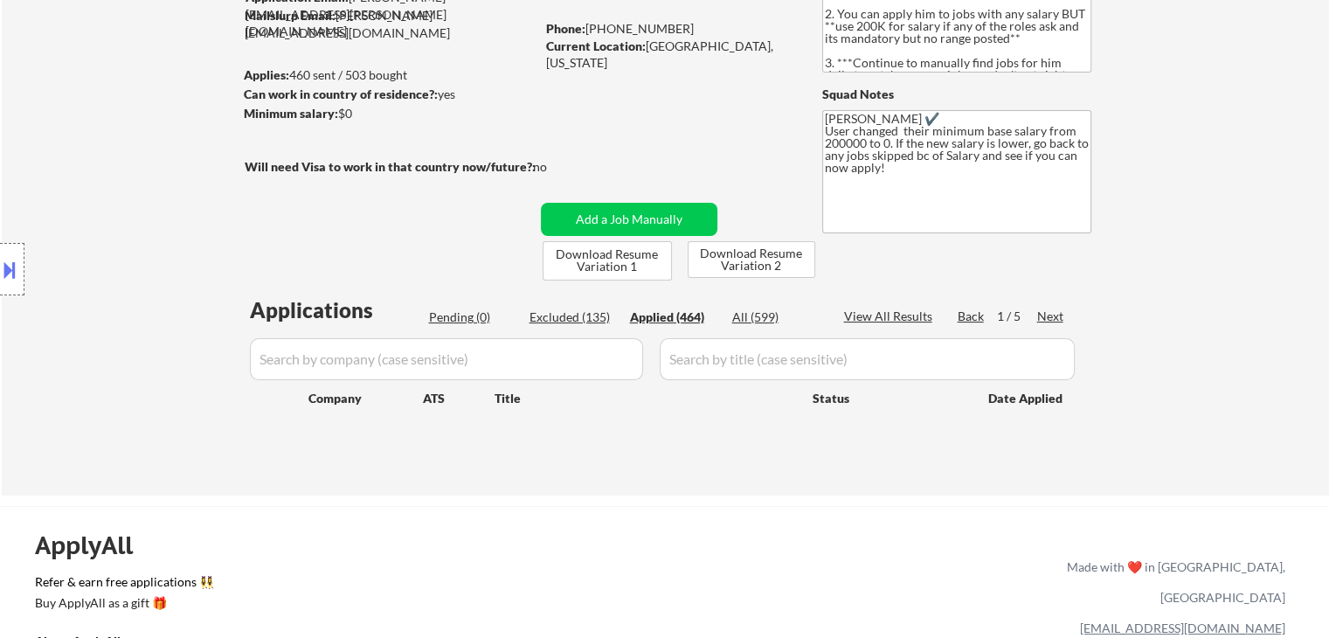
select select ""applied""
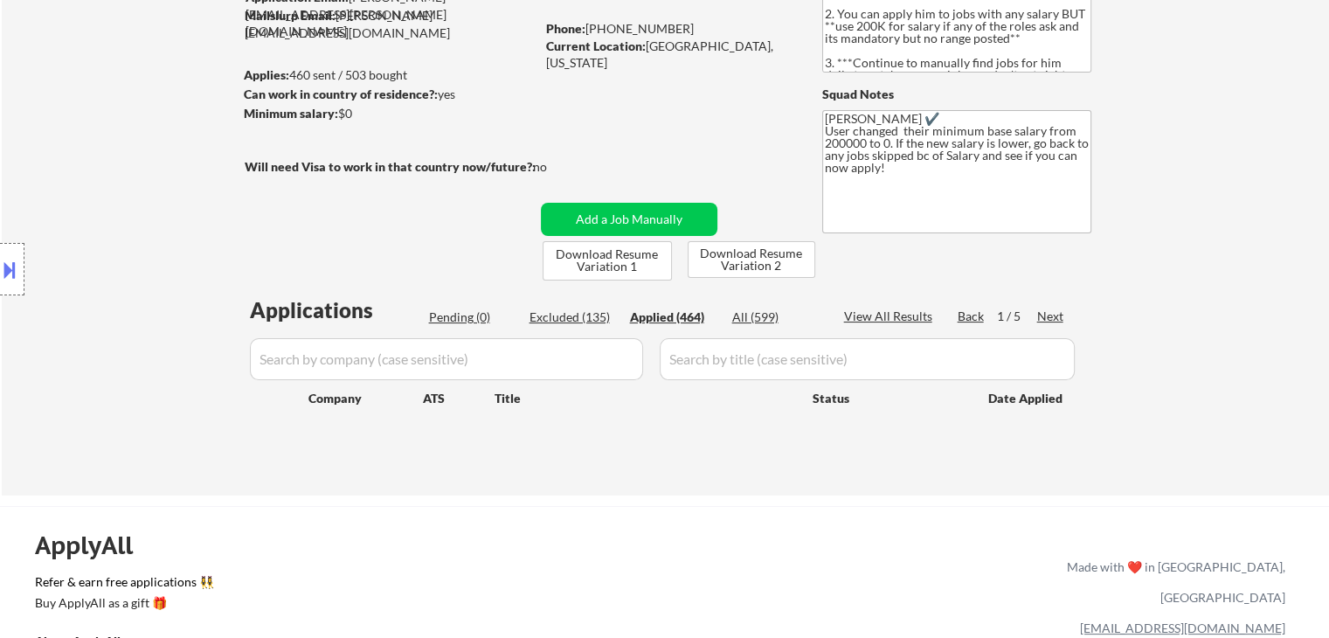
select select ""applied""
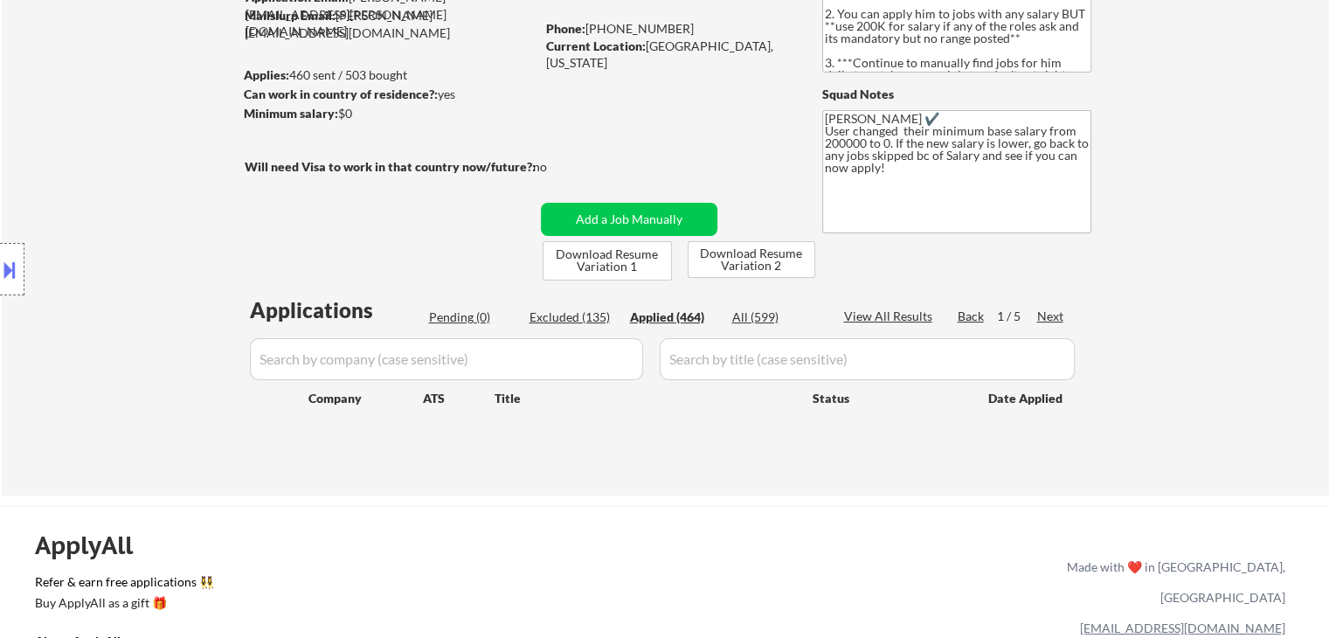
select select ""applied""
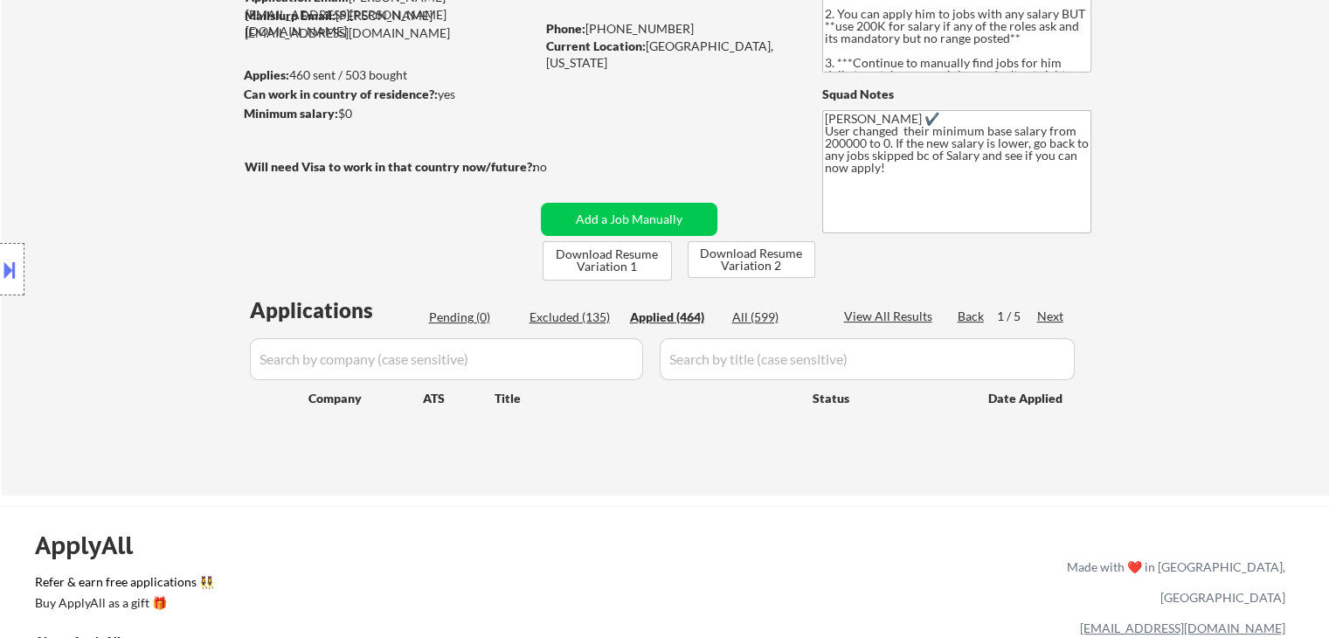
select select ""applied""
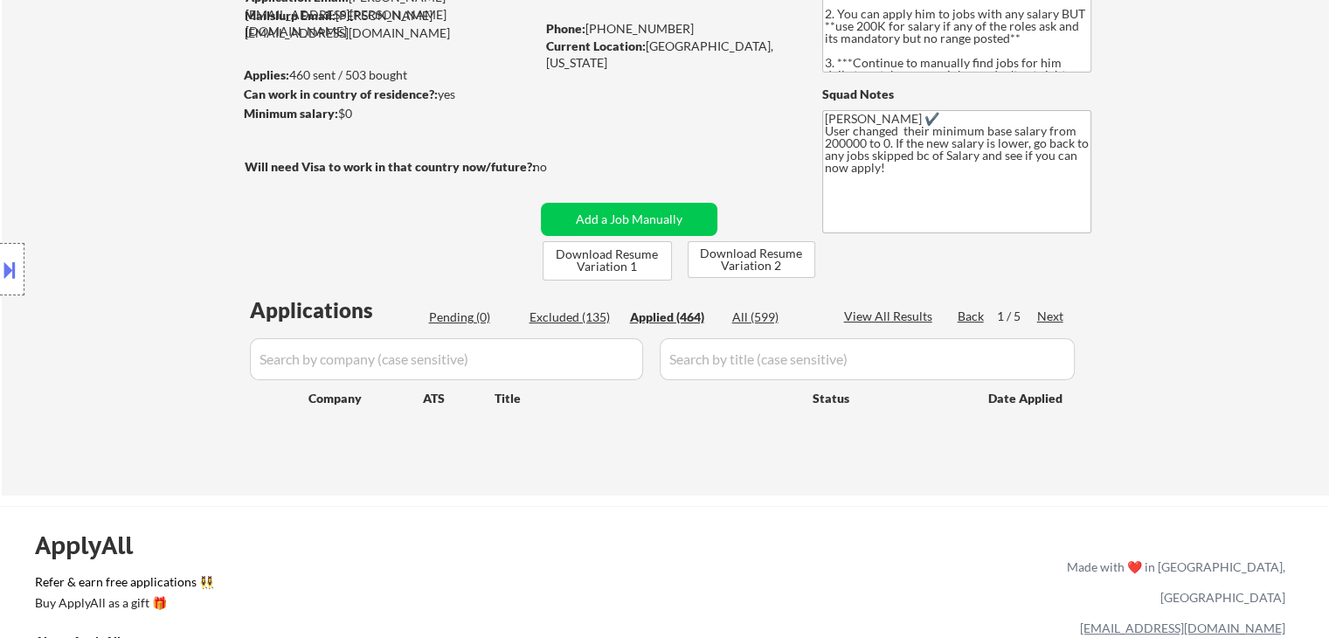
select select ""applied""
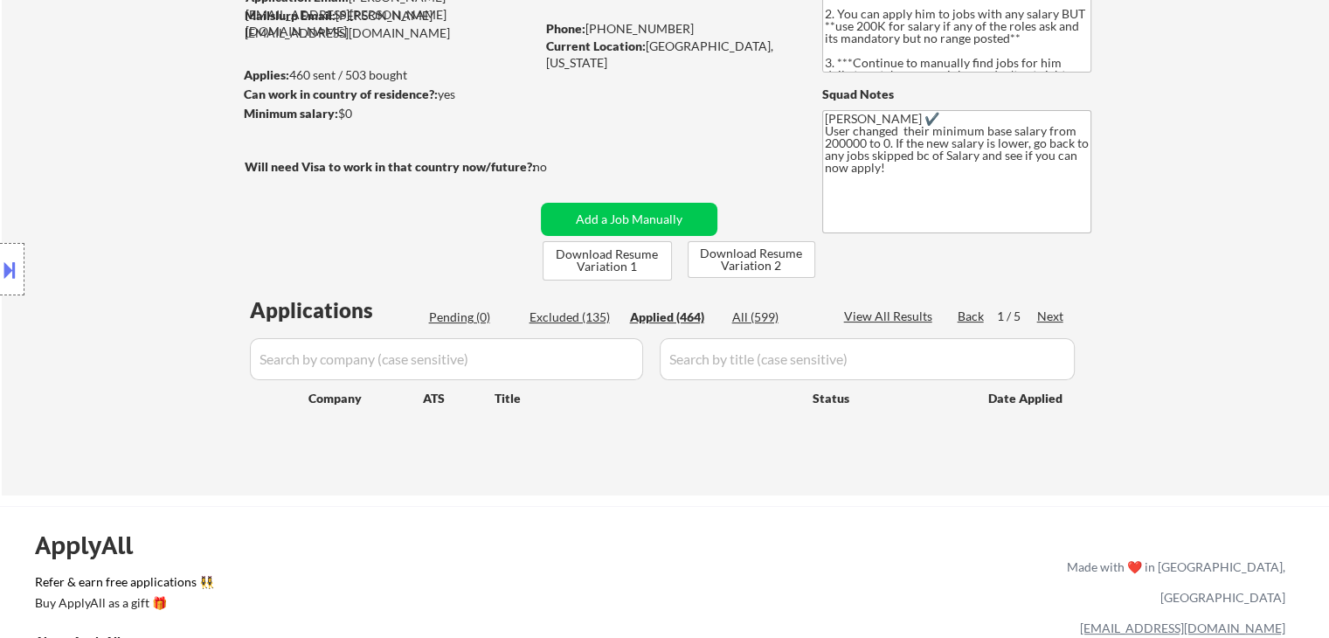
select select ""applied""
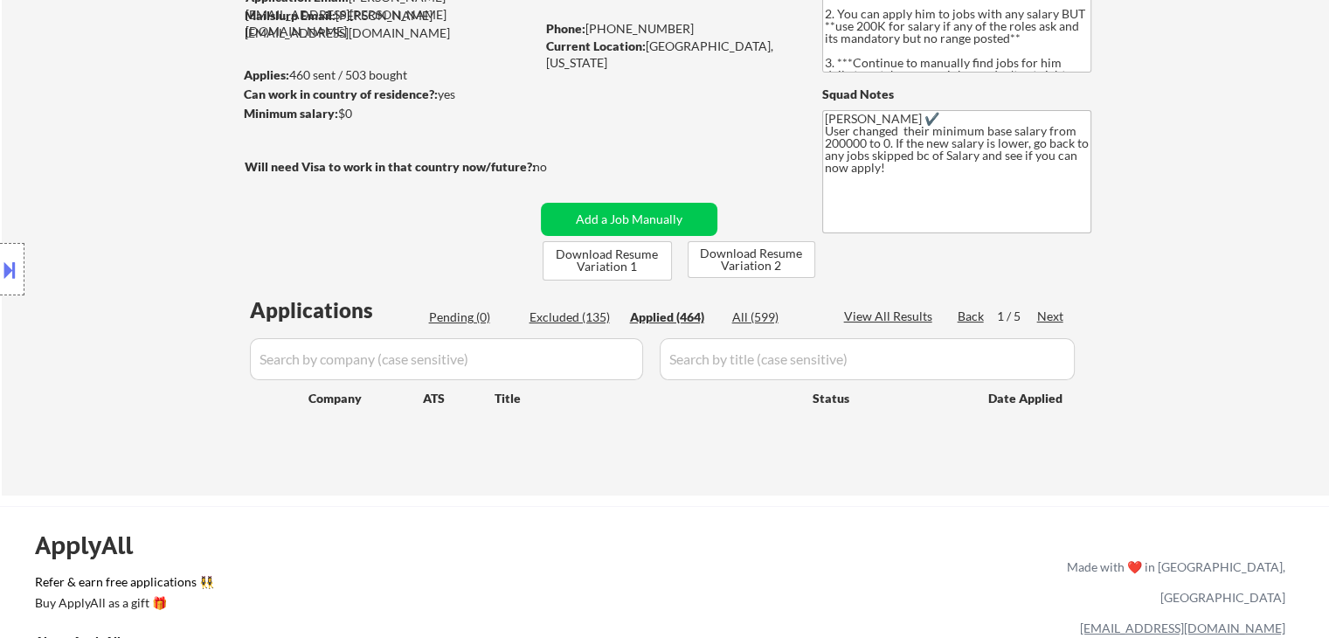
select select ""applied""
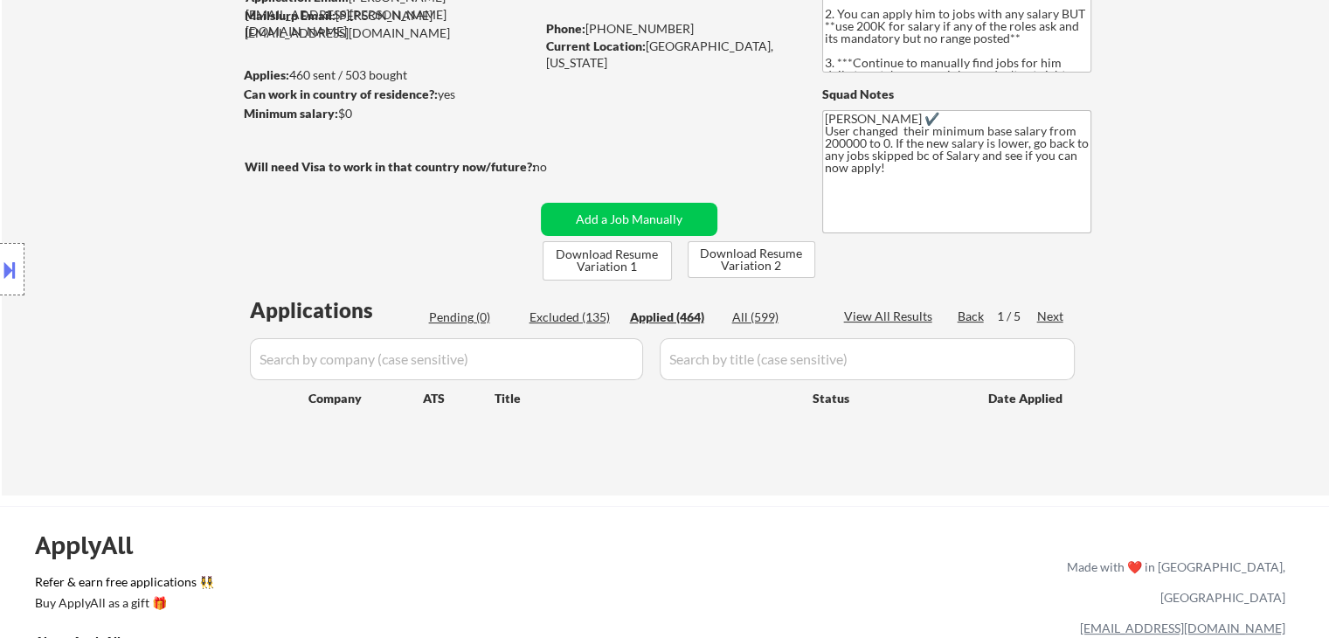
select select ""applied""
